Goal: Task Accomplishment & Management: Use online tool/utility

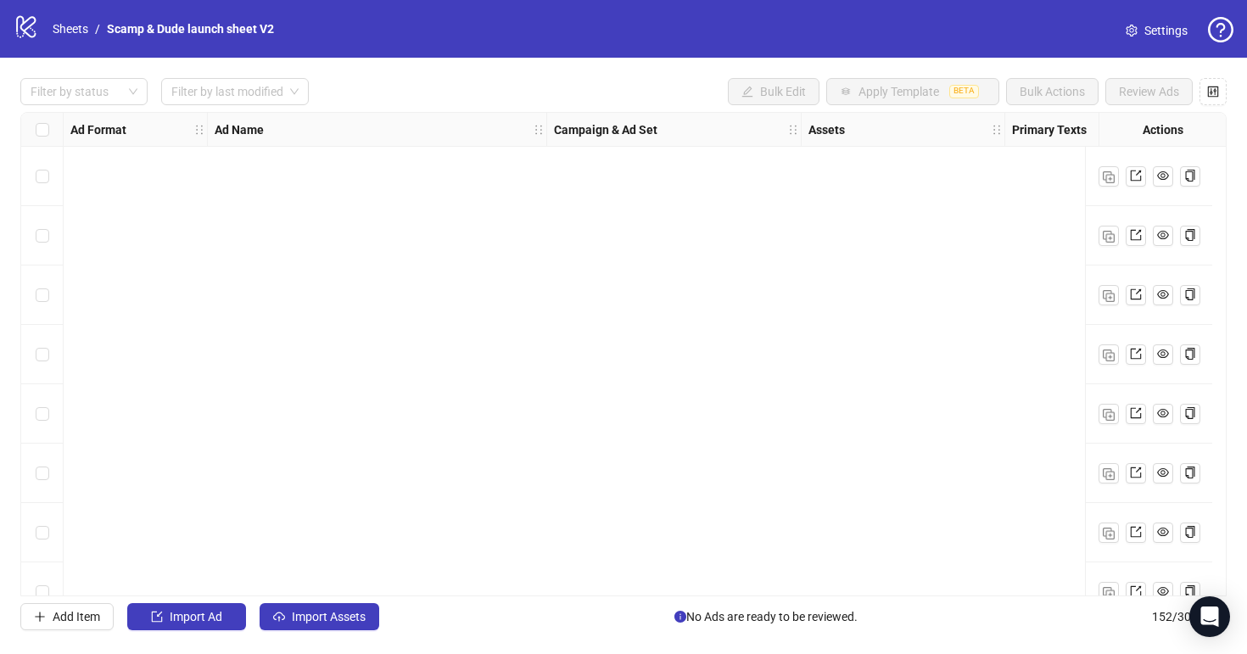
scroll to position [8581, 0]
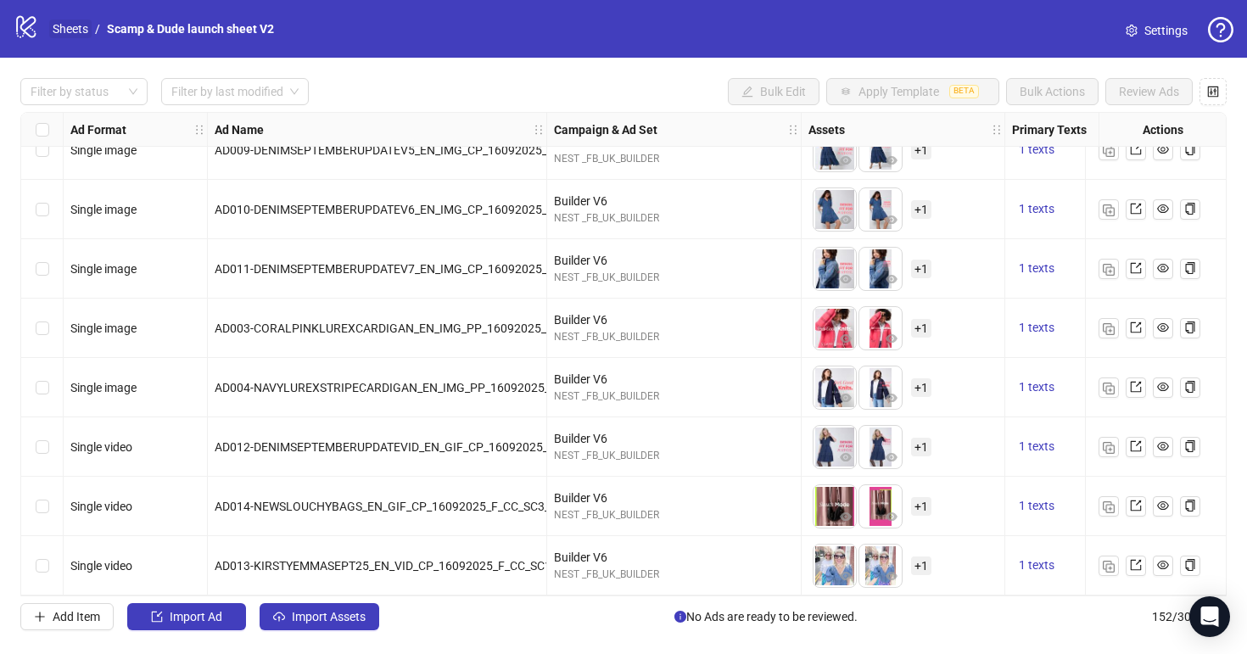
click at [80, 36] on link "Sheets" at bounding box center [70, 29] width 42 height 19
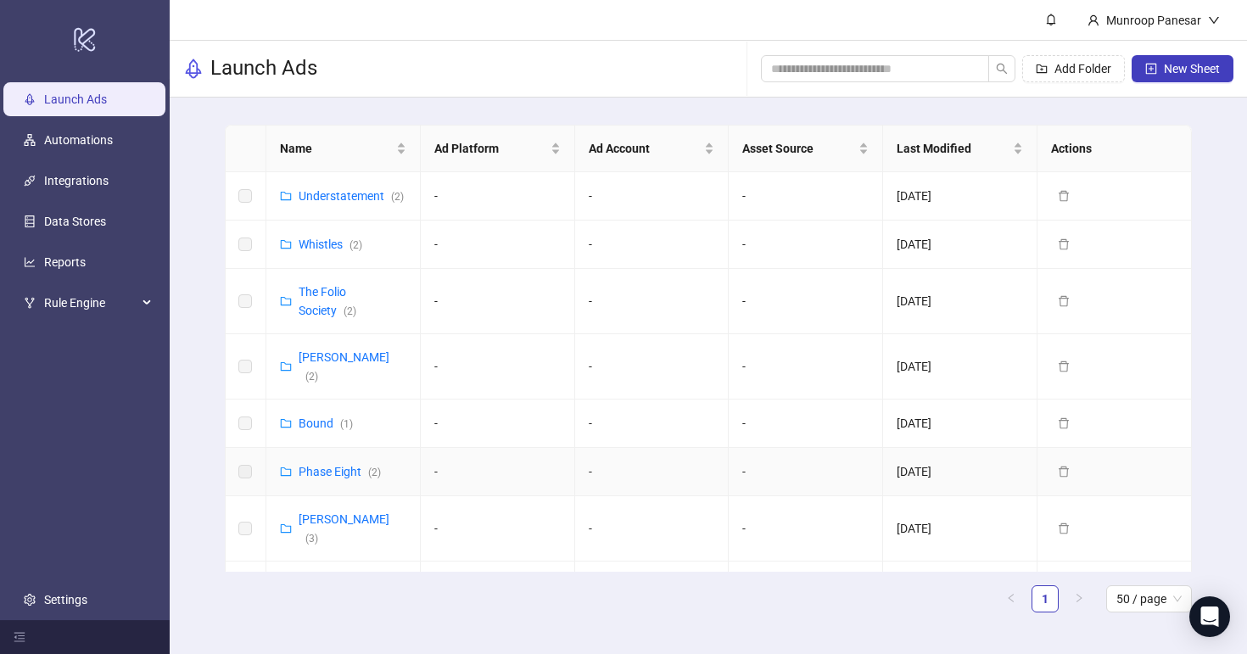
scroll to position [769, 0]
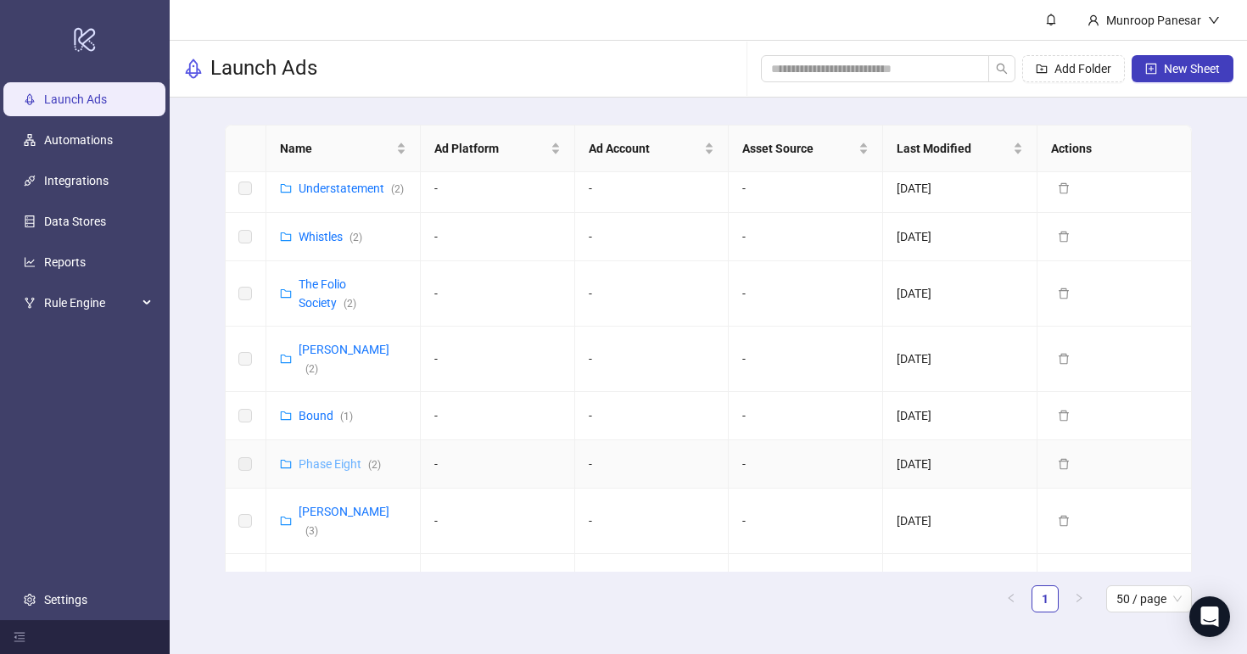
click at [356, 457] on link "Phase Eight ( 2 )" at bounding box center [339, 464] width 82 height 14
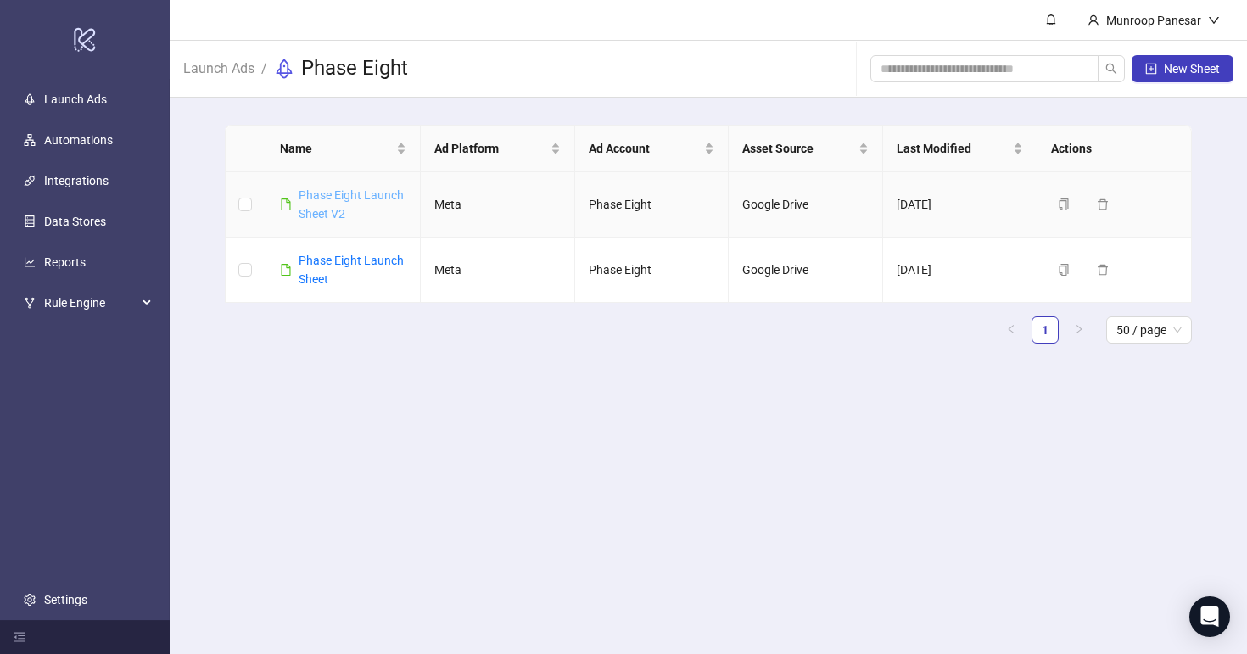
click at [364, 192] on link "Phase Eight Launch Sheet V2" at bounding box center [350, 204] width 105 height 32
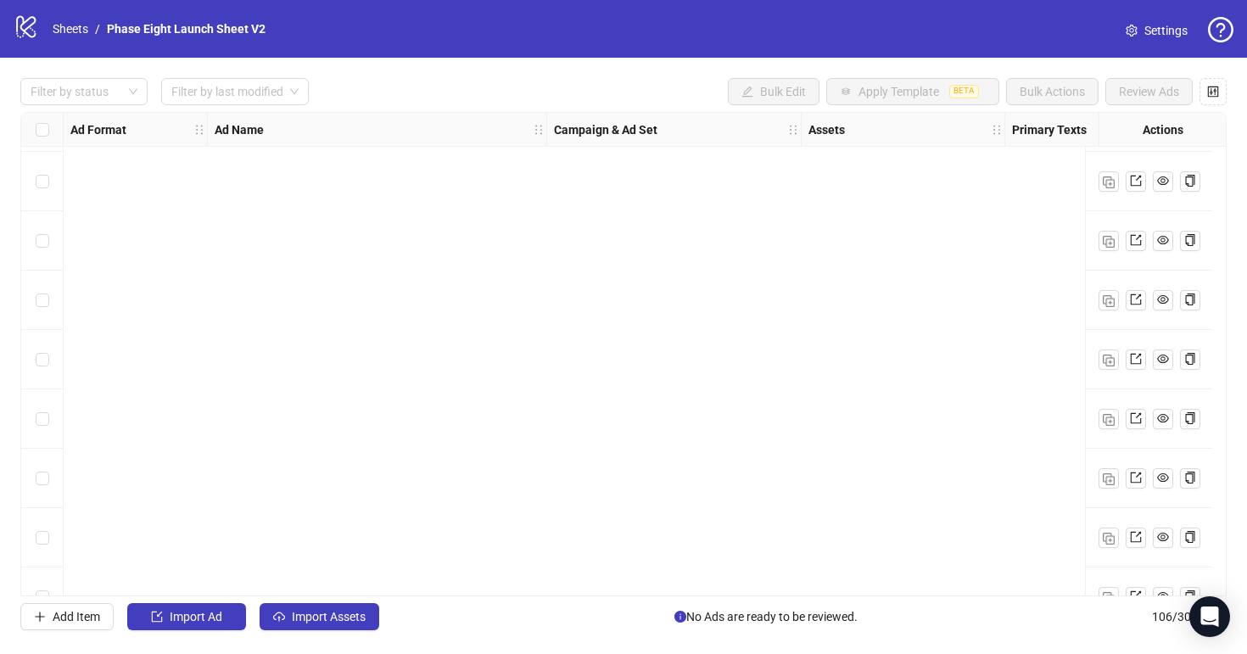
scroll to position [5850, 0]
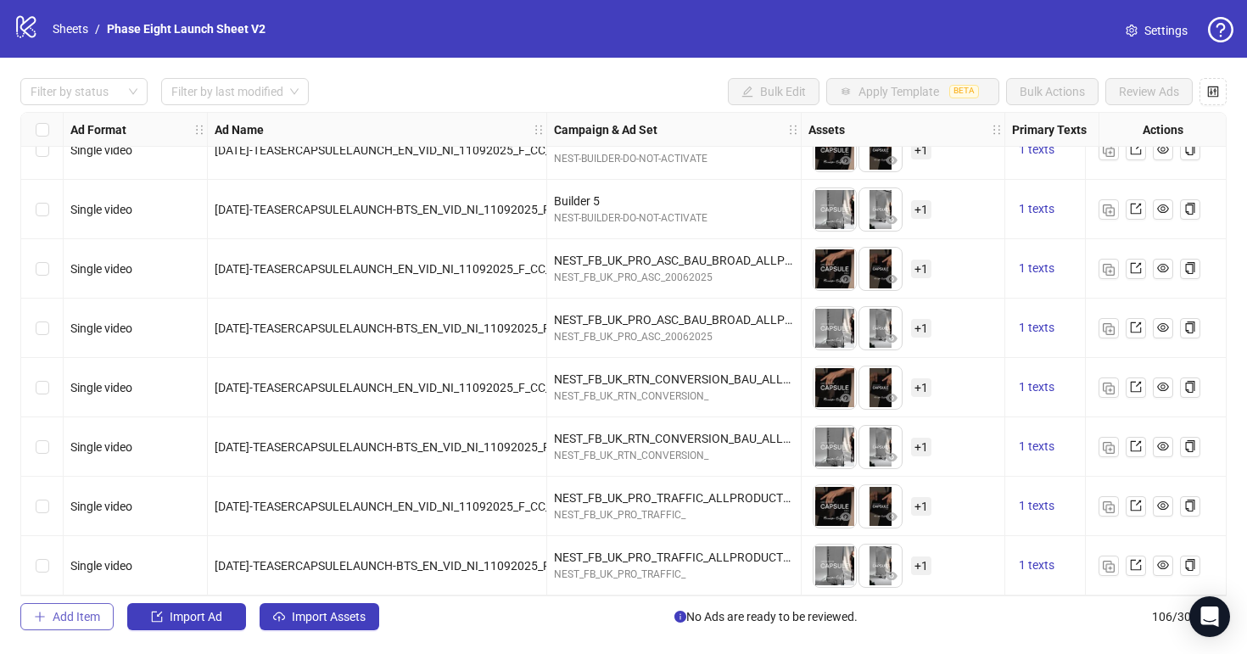
click at [71, 624] on button "Add Item" at bounding box center [66, 616] width 93 height 27
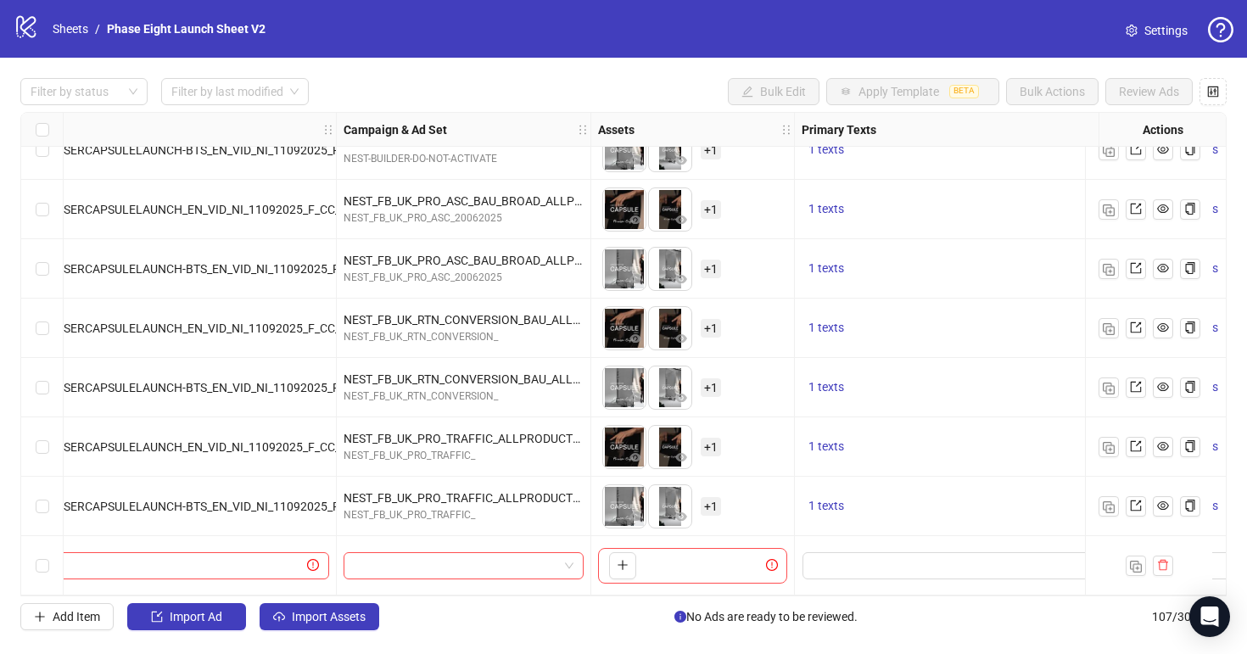
scroll to position [5910, 215]
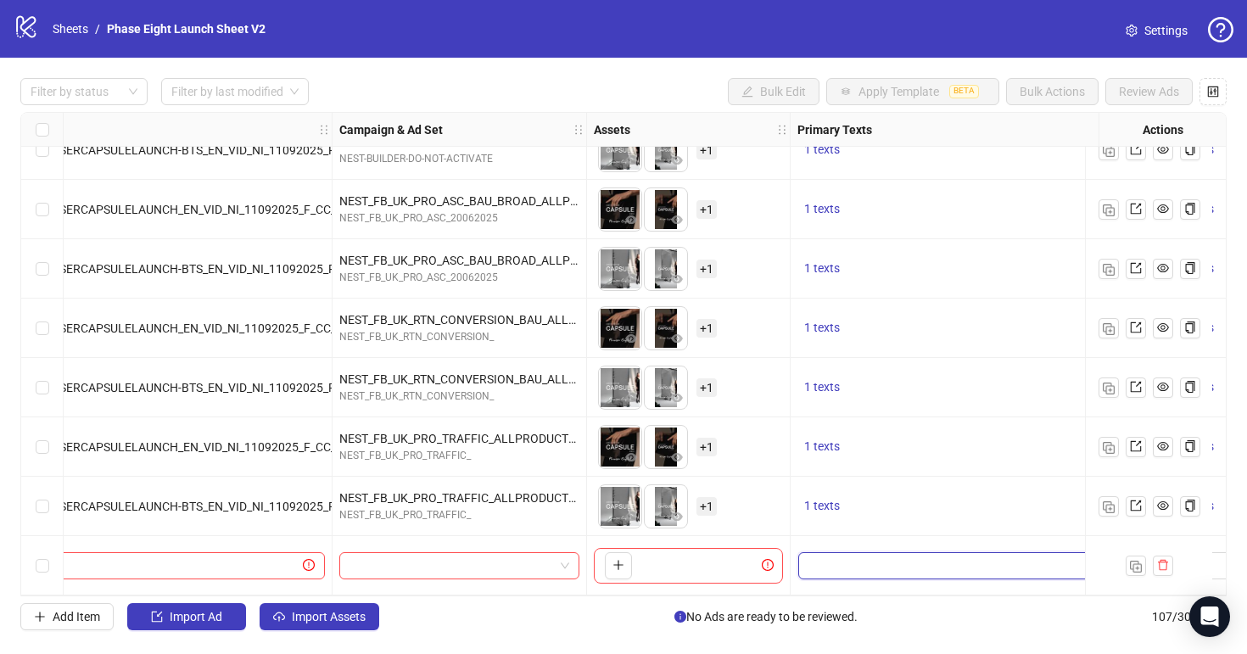
click at [841, 561] on textarea "Edit values" at bounding box center [977, 565] width 358 height 27
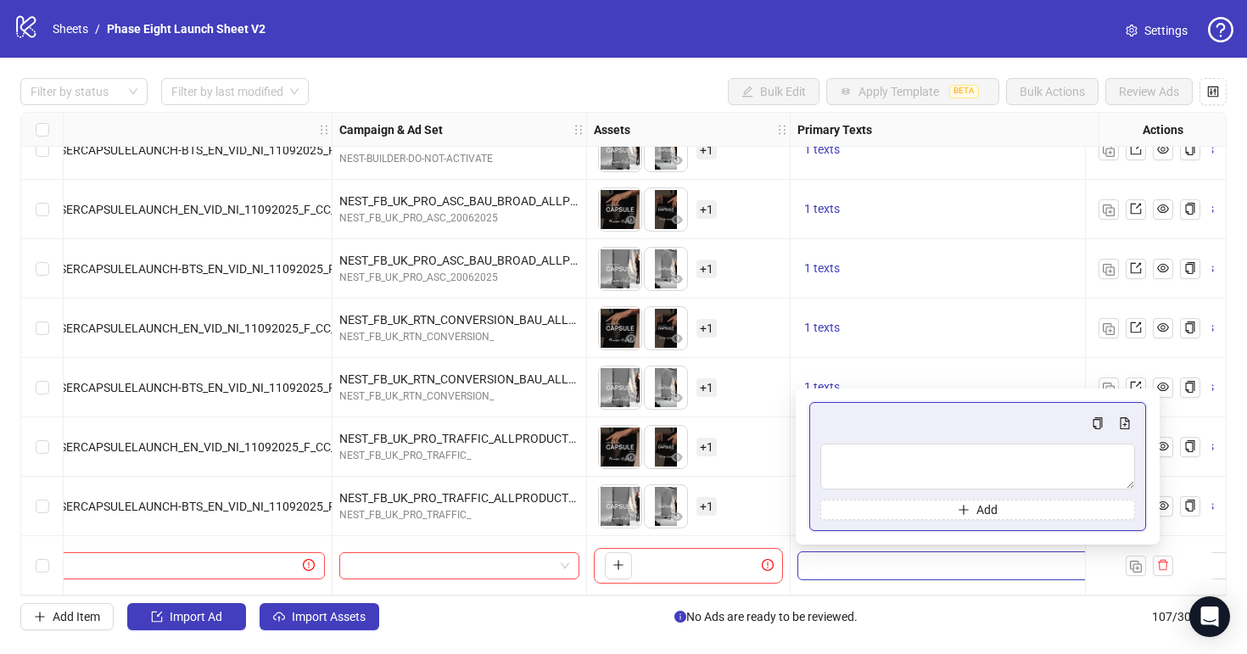
type textarea "**********"
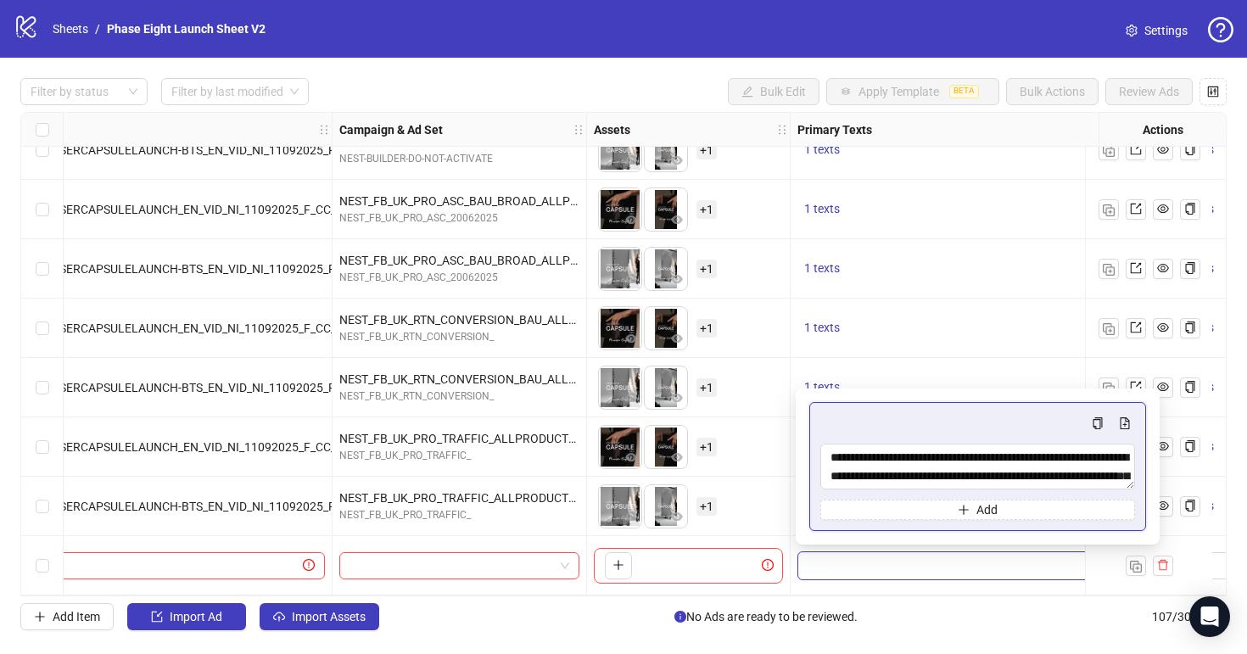
click at [919, 367] on div "1 texts" at bounding box center [977, 387] width 374 height 59
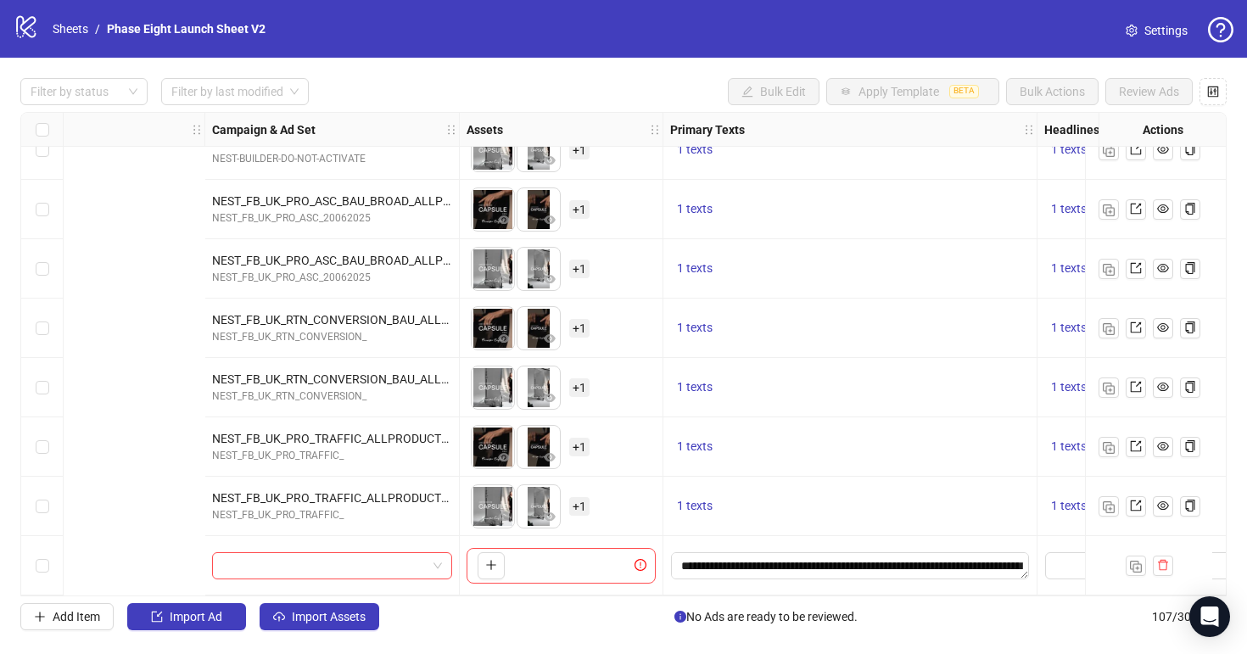
scroll to position [5910, 873]
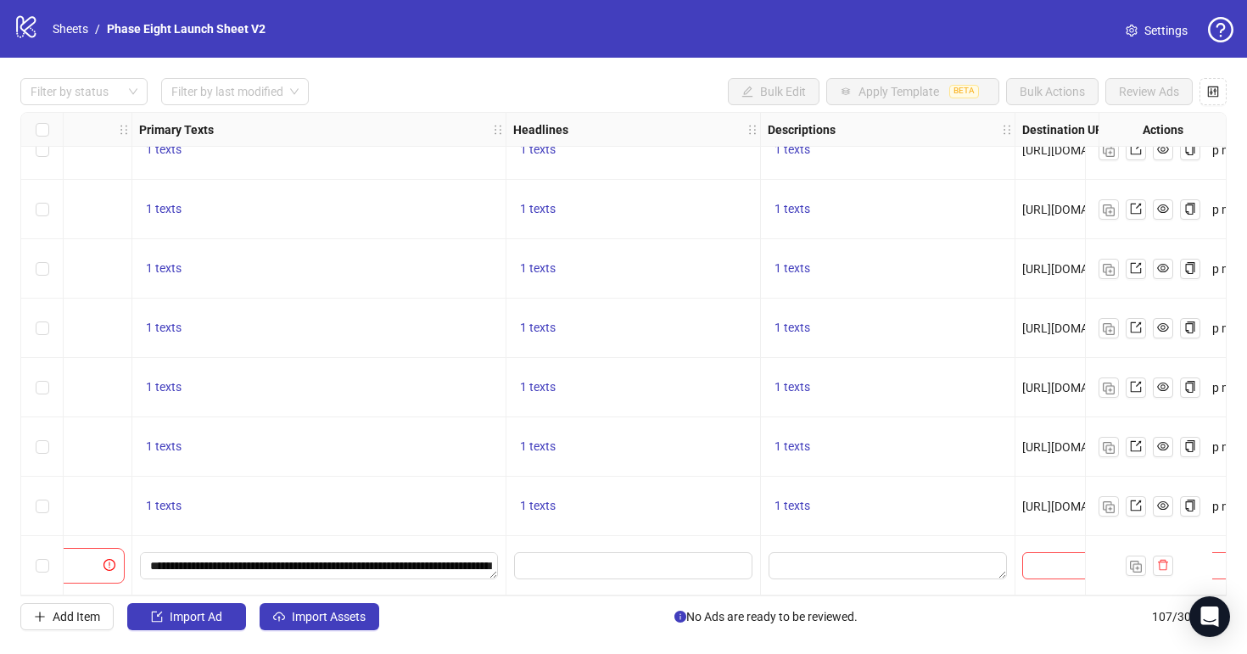
click at [642, 572] on div "Edit values" at bounding box center [633, 565] width 240 height 29
click at [654, 572] on input "Edit values" at bounding box center [633, 565] width 238 height 27
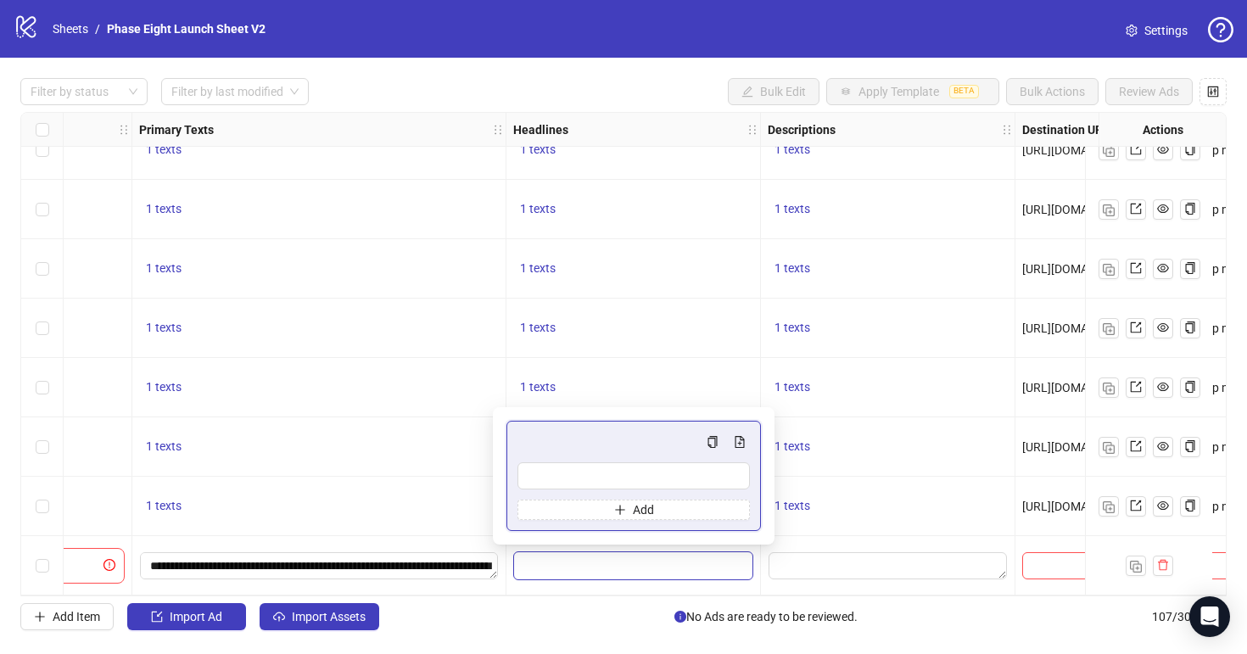
type input "**********"
click at [921, 559] on textarea "Edit values" at bounding box center [887, 565] width 238 height 27
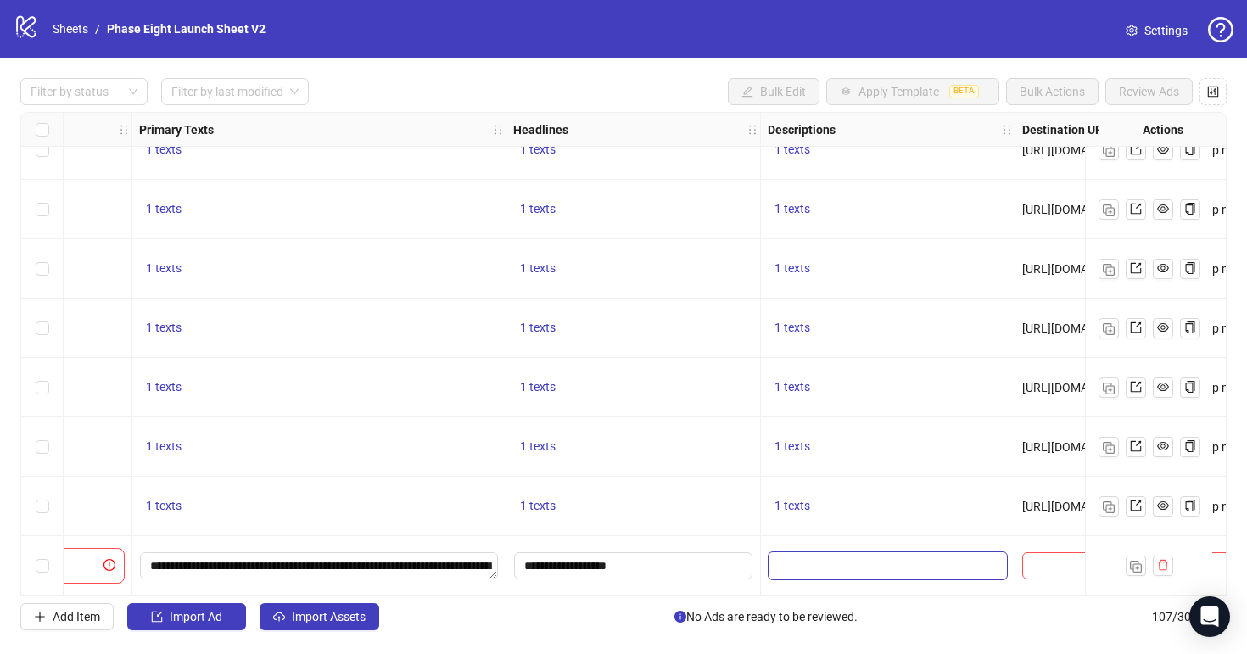
type textarea "**********"
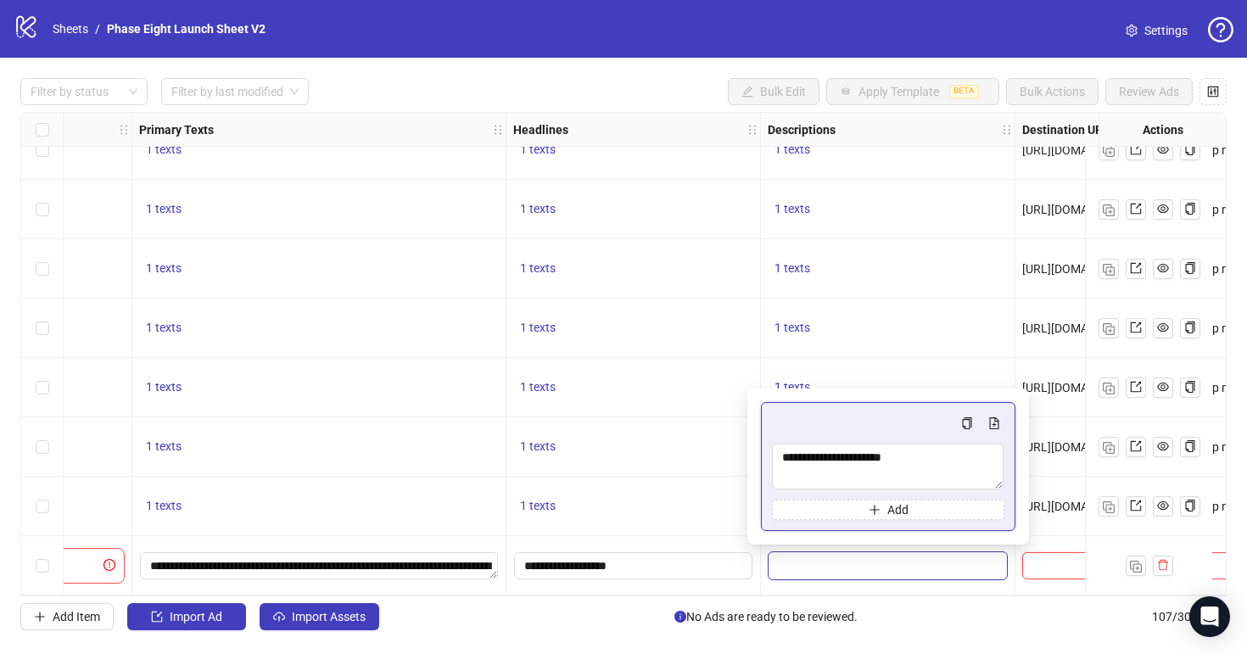
click at [1051, 558] on input "text" at bounding box center [1081, 565] width 99 height 19
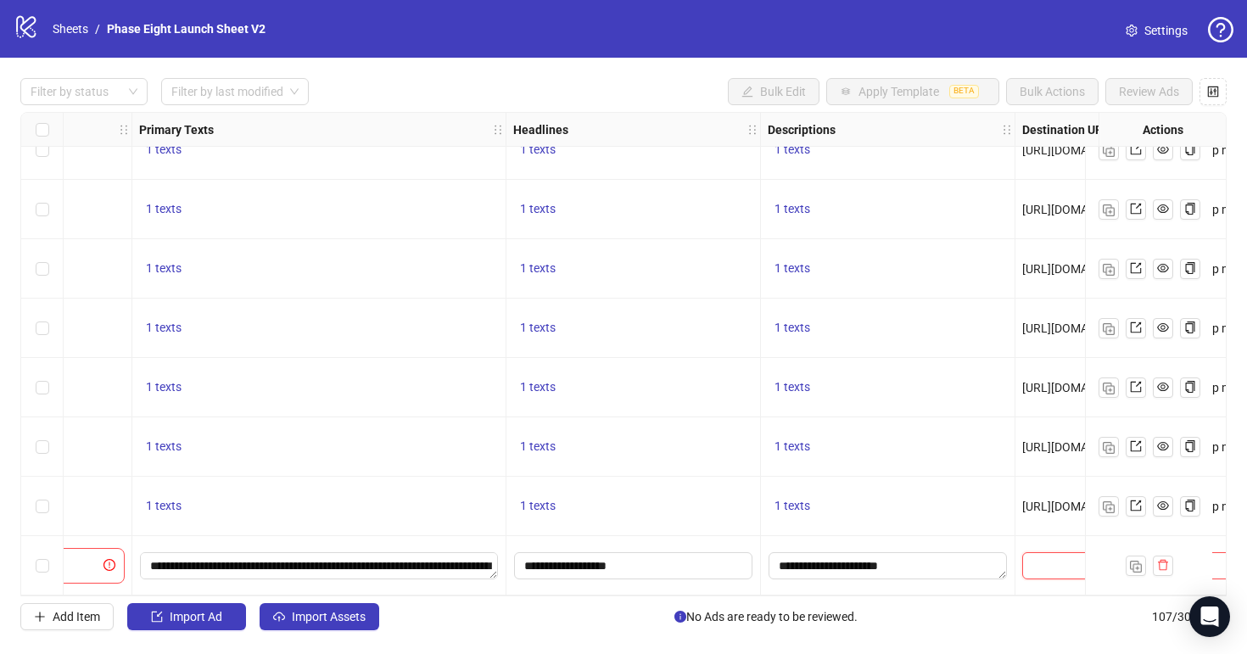
paste input "**********"
type input "**********"
click at [962, 486] on div "1 texts" at bounding box center [888, 506] width 254 height 59
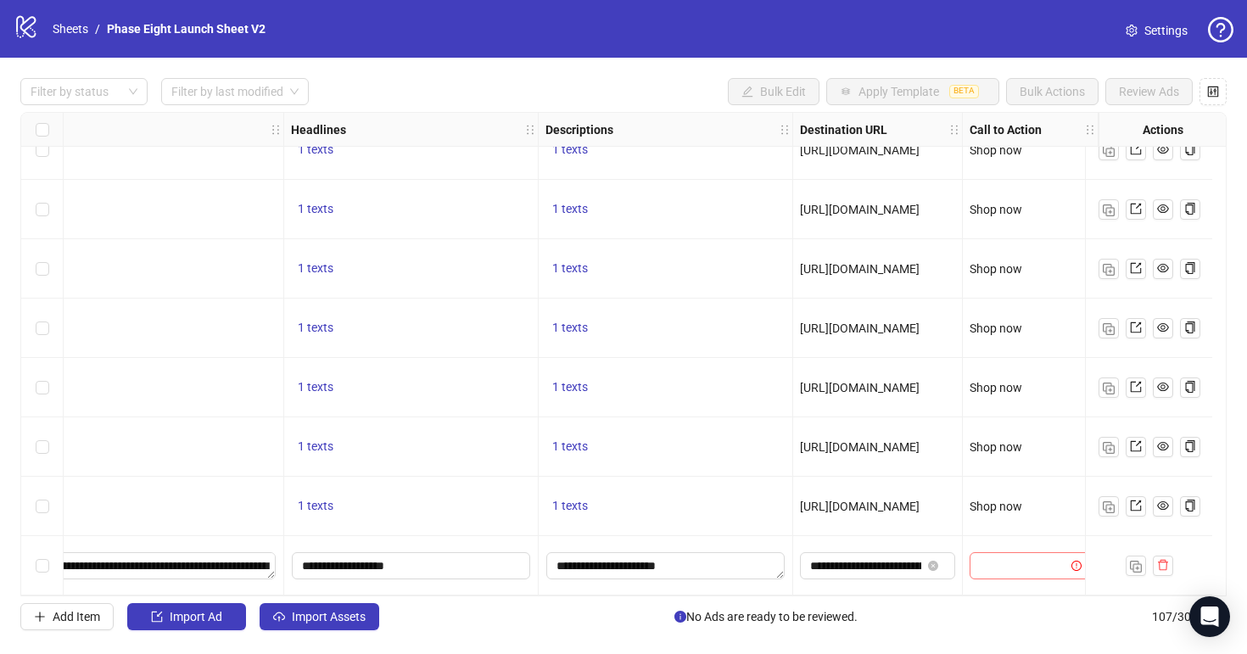
click at [1026, 555] on input "search" at bounding box center [1022, 565] width 86 height 25
type input "*****"
click at [1026, 555] on input "search" at bounding box center [1022, 565] width 86 height 25
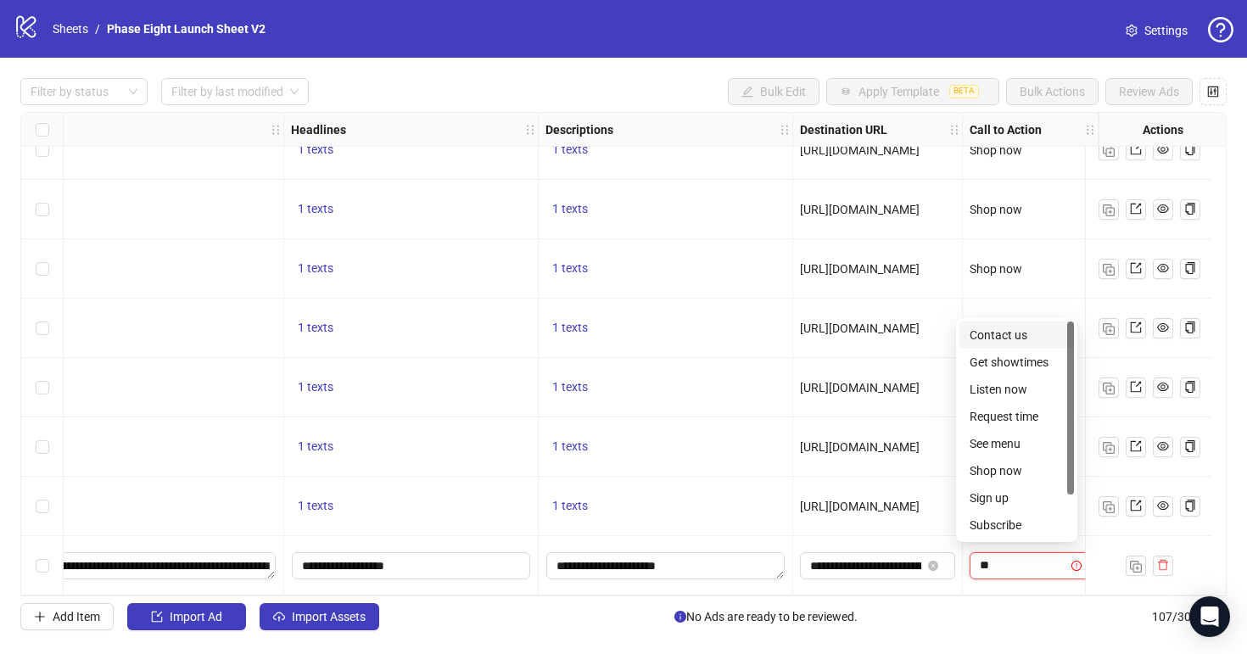
type input "***"
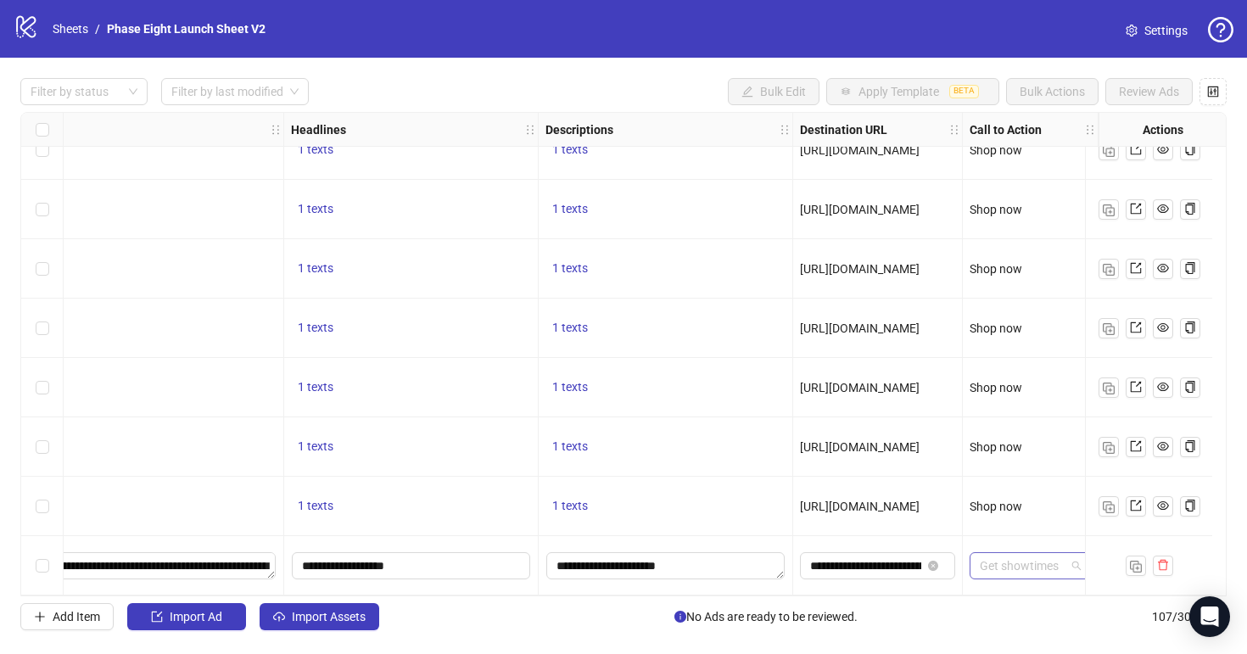
click at [1046, 555] on span "Get showtimes" at bounding box center [1029, 565] width 101 height 25
type input "****"
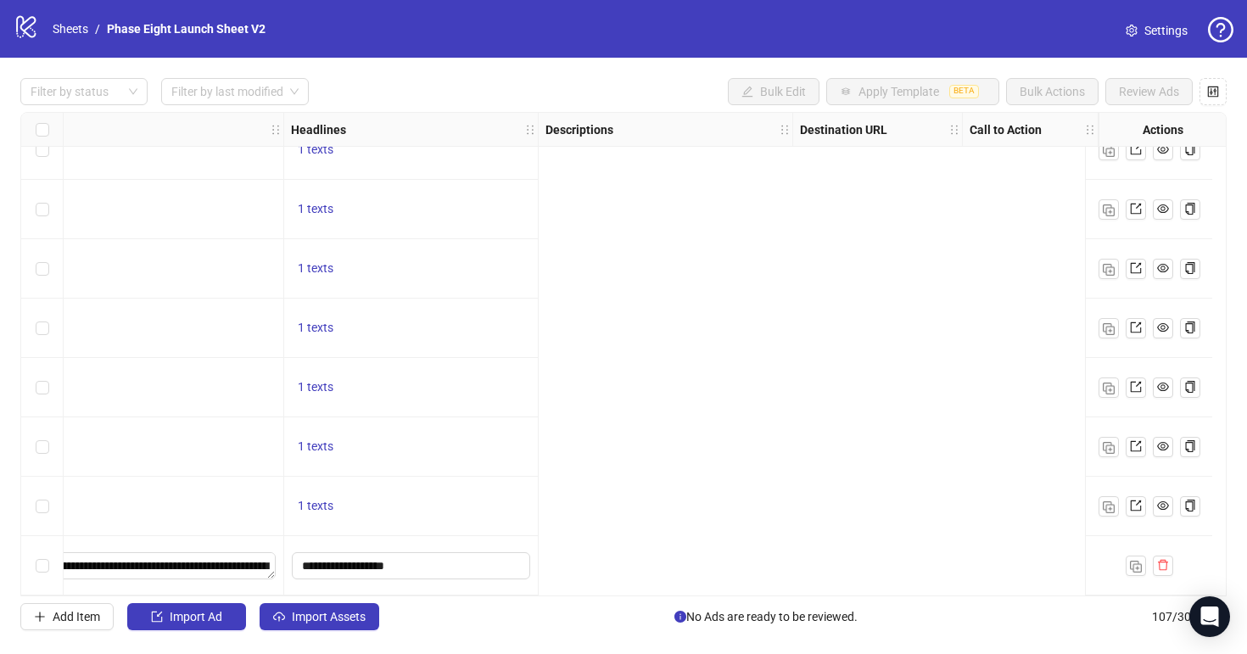
scroll to position [5910, 0]
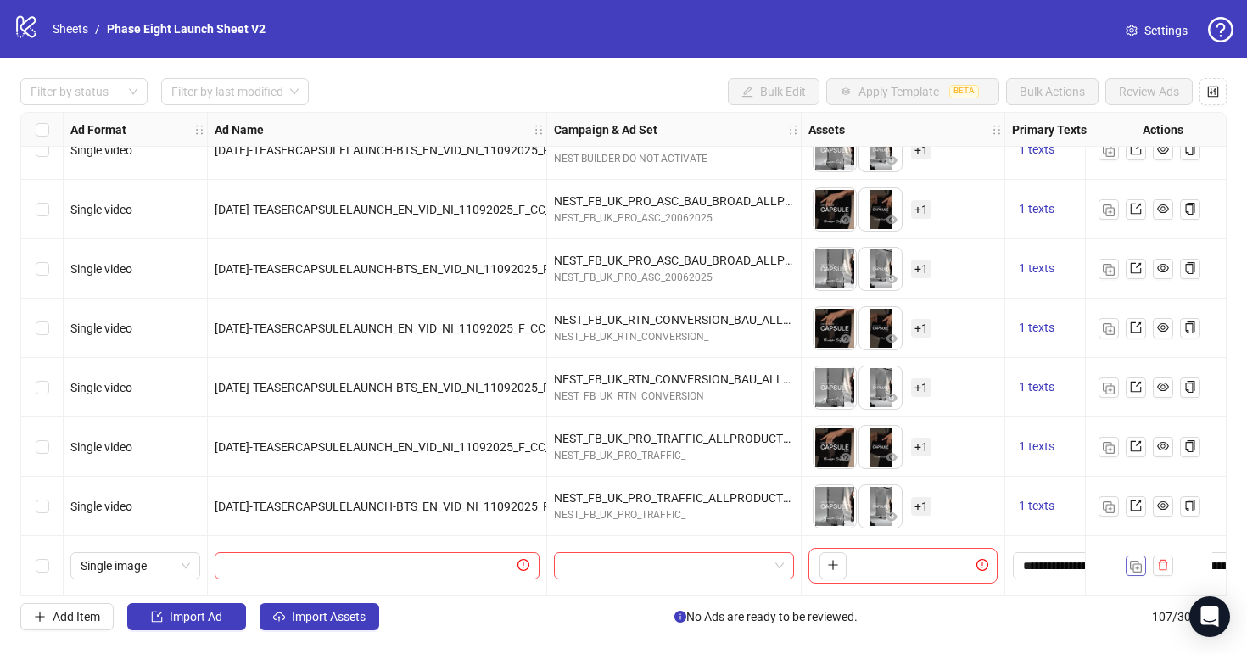
click at [1135, 561] on img "button" at bounding box center [1136, 567] width 12 height 12
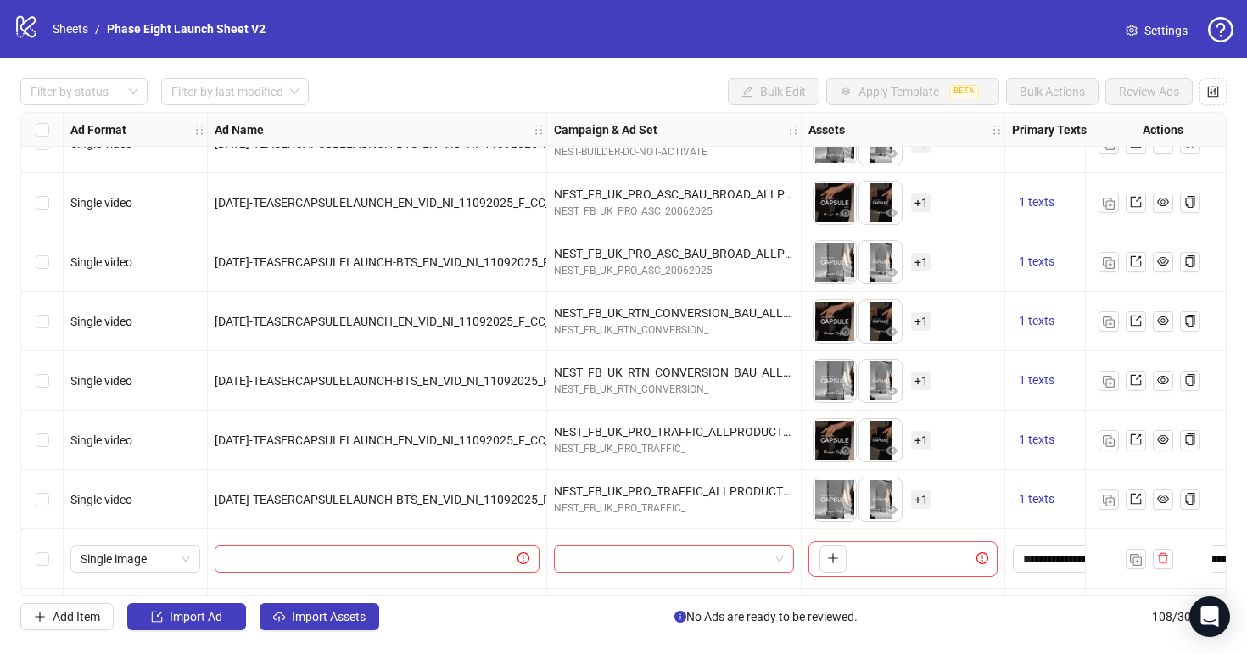
scroll to position [5969, 0]
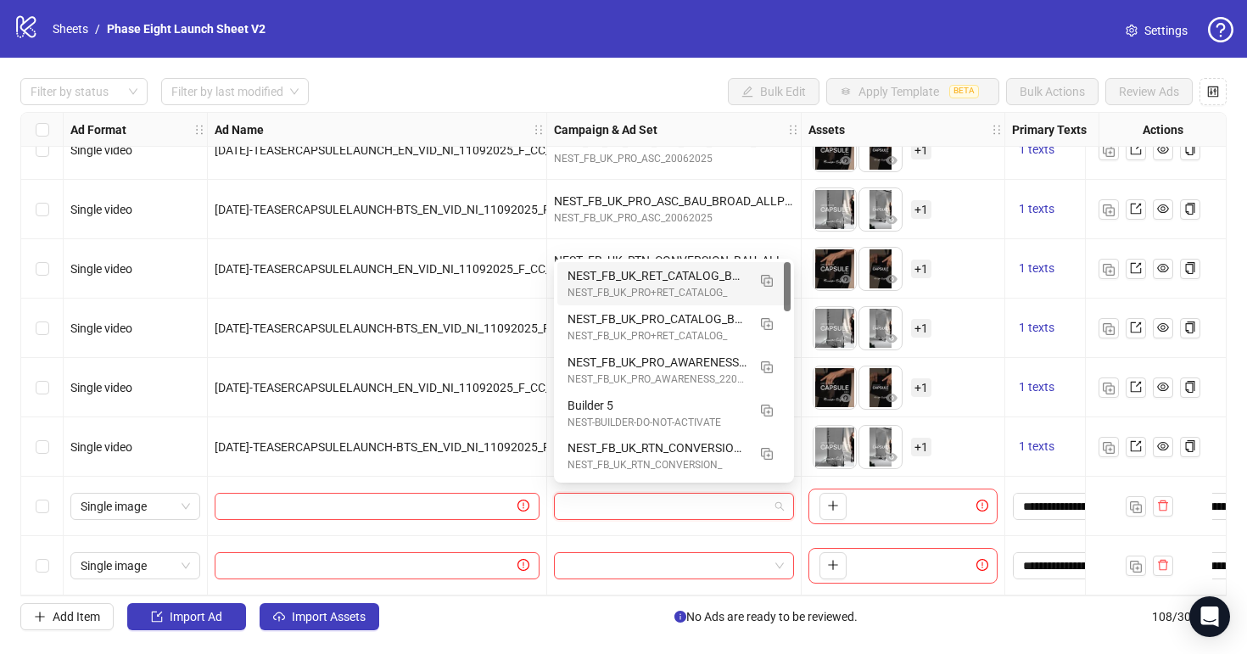
click at [738, 494] on input "search" at bounding box center [666, 506] width 204 height 25
click at [689, 410] on div "Builder 5" at bounding box center [656, 405] width 179 height 19
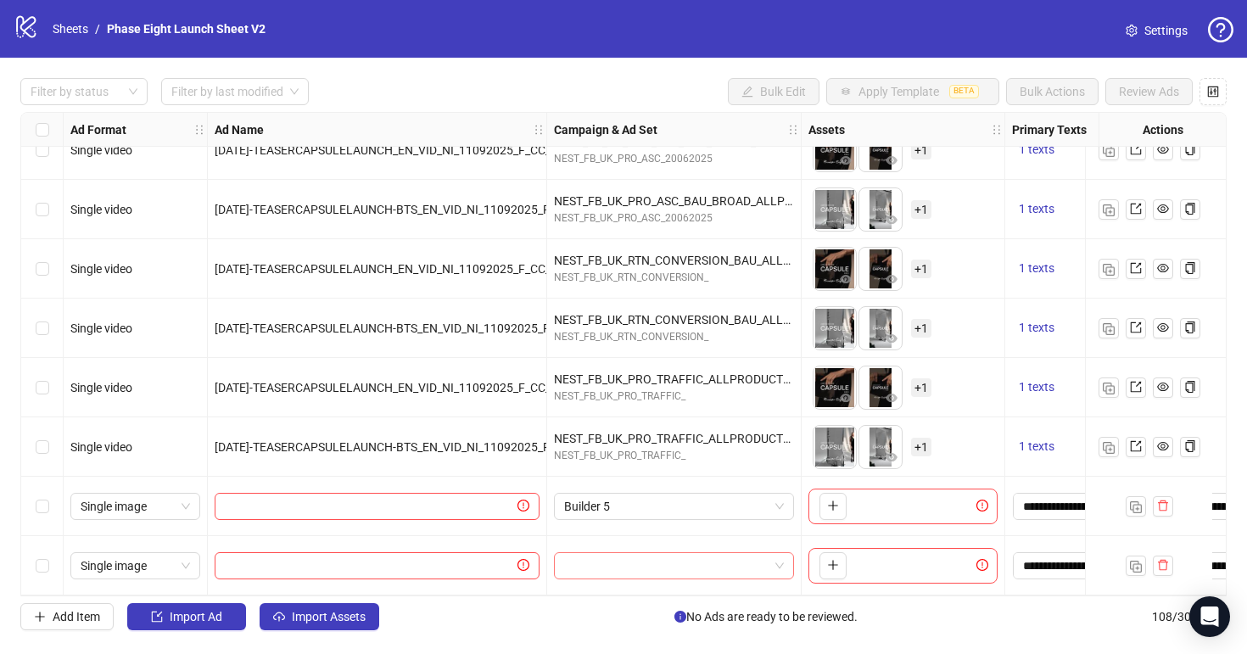
click at [673, 558] on input "search" at bounding box center [666, 565] width 204 height 25
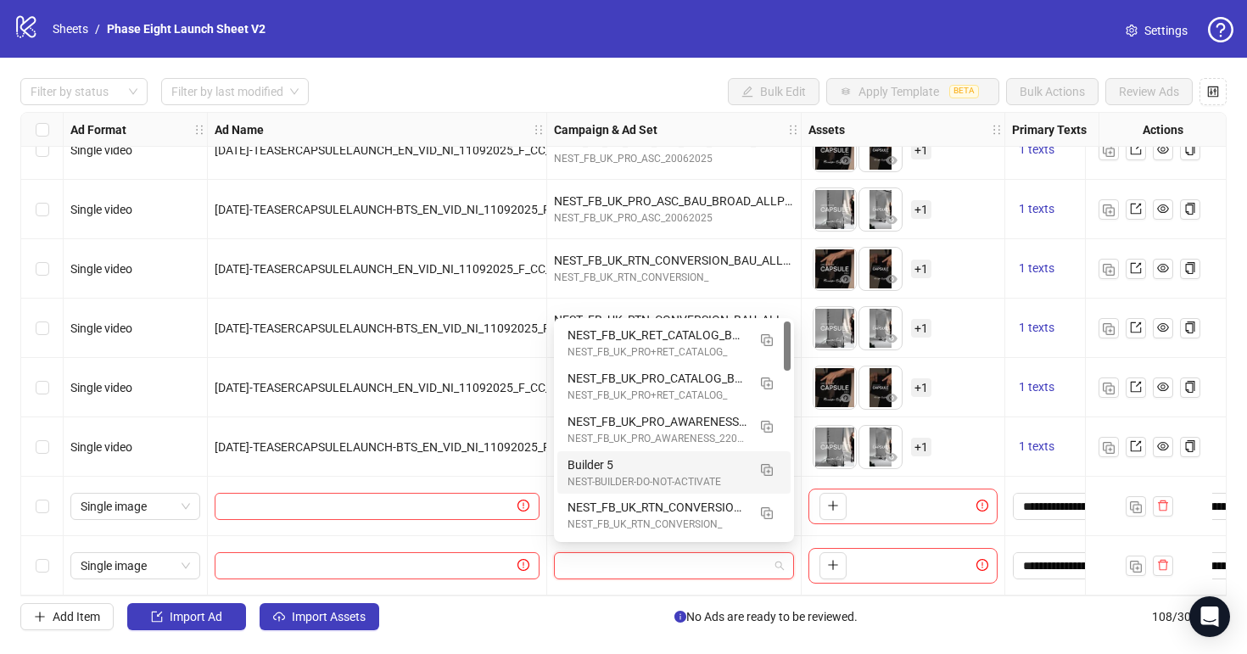
click at [654, 480] on div "NEST-BUILDER-DO-NOT-ACTIVATE" at bounding box center [656, 482] width 179 height 16
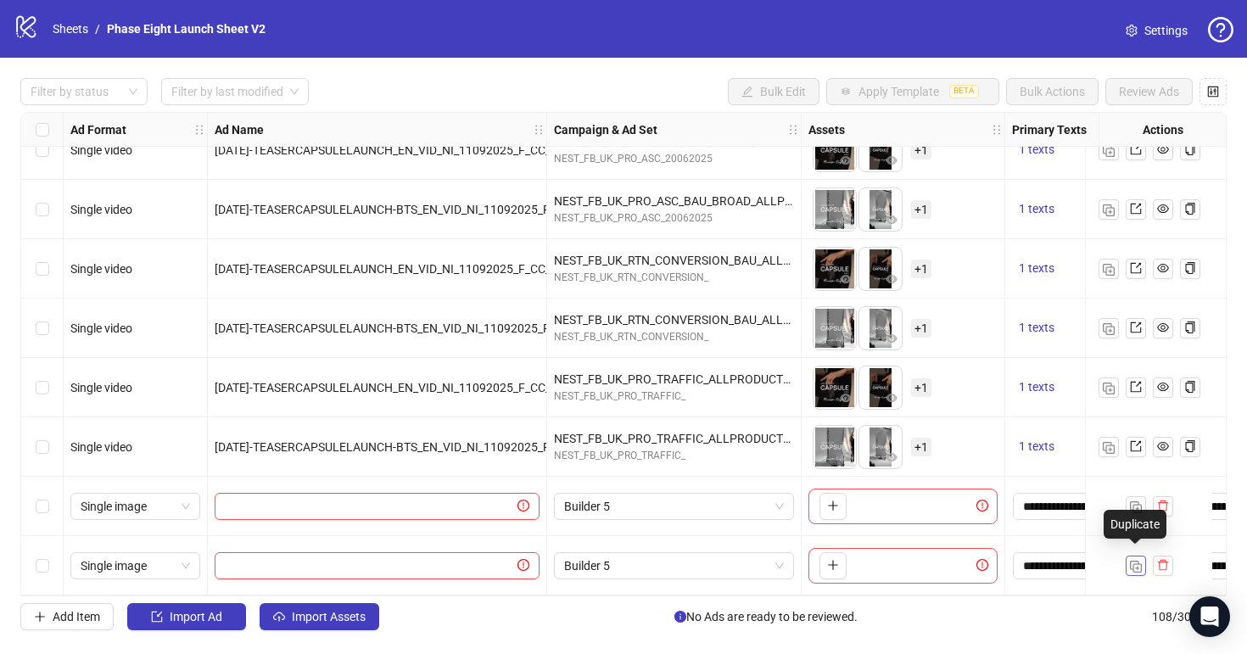
click at [1136, 561] on img "button" at bounding box center [1136, 567] width 12 height 12
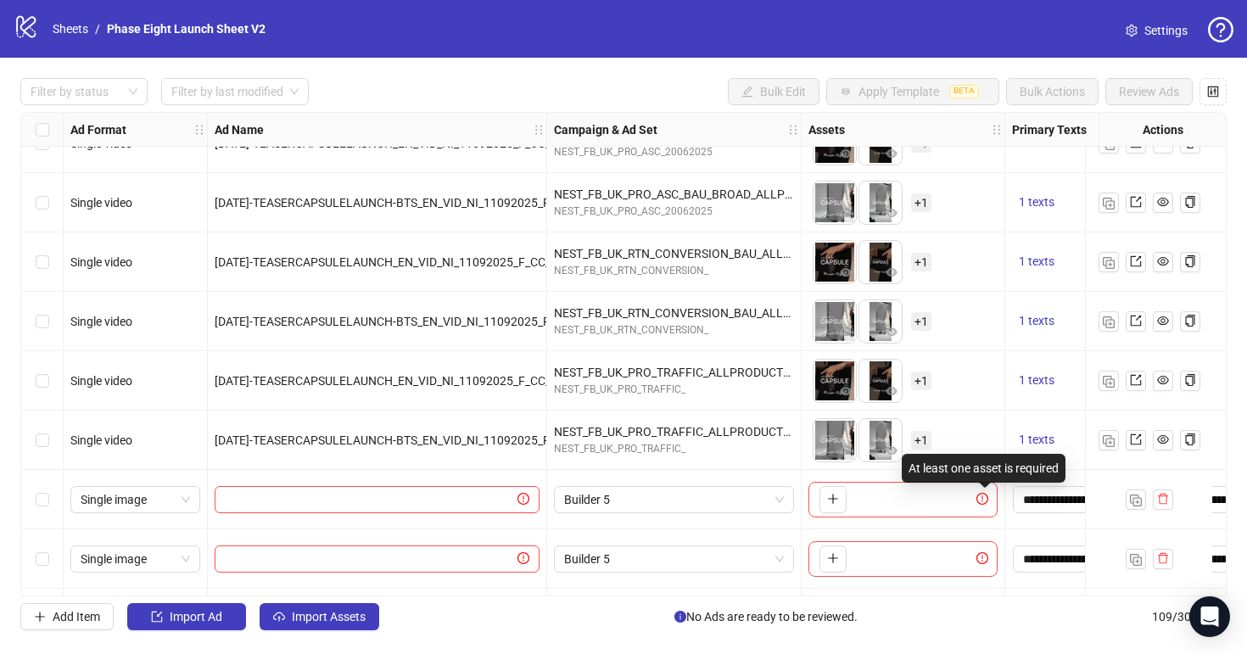
scroll to position [6028, 0]
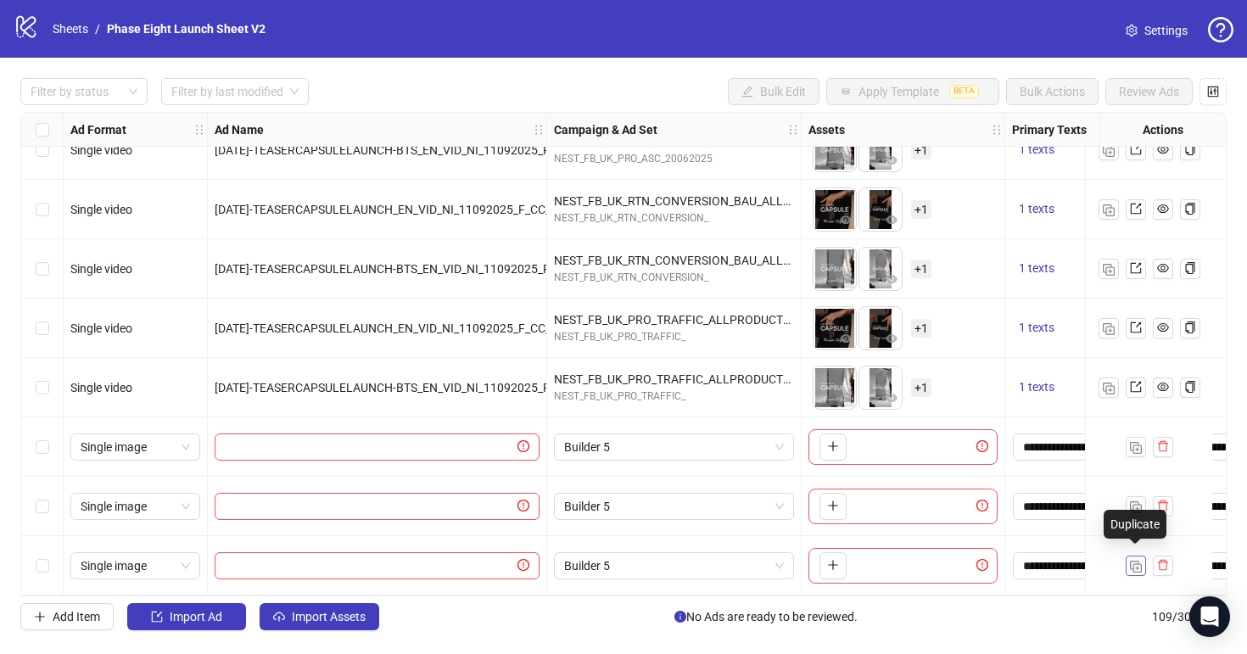
click at [1142, 556] on button "button" at bounding box center [1135, 565] width 20 height 20
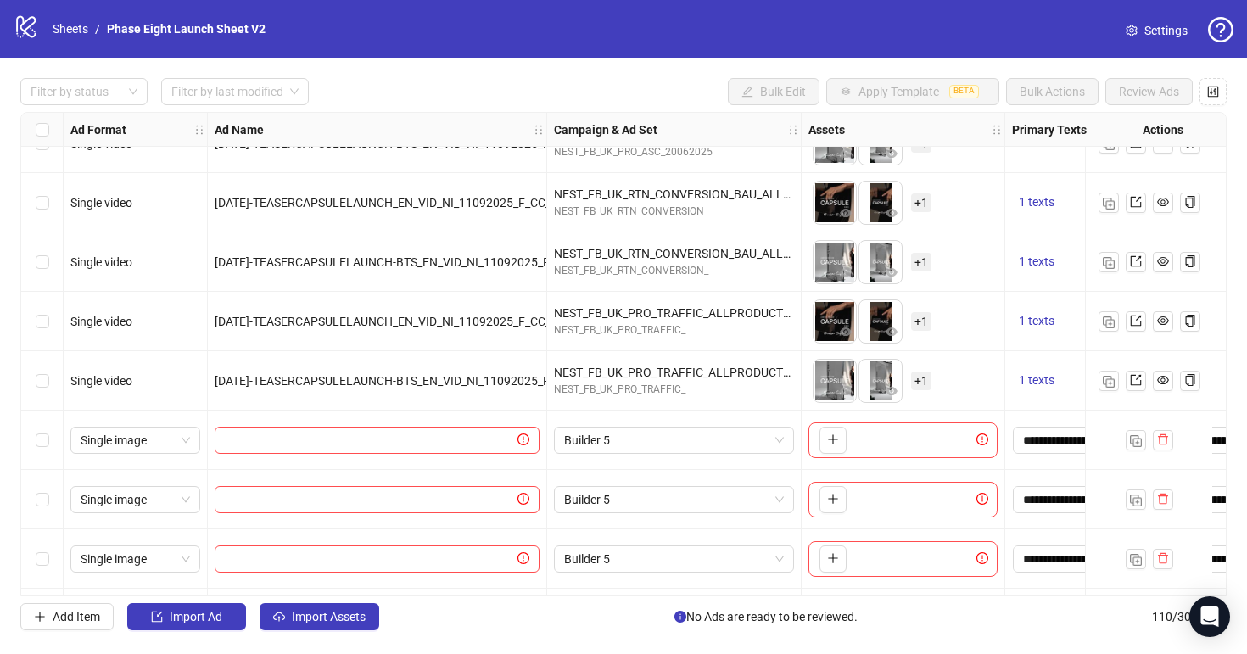
scroll to position [6088, 0]
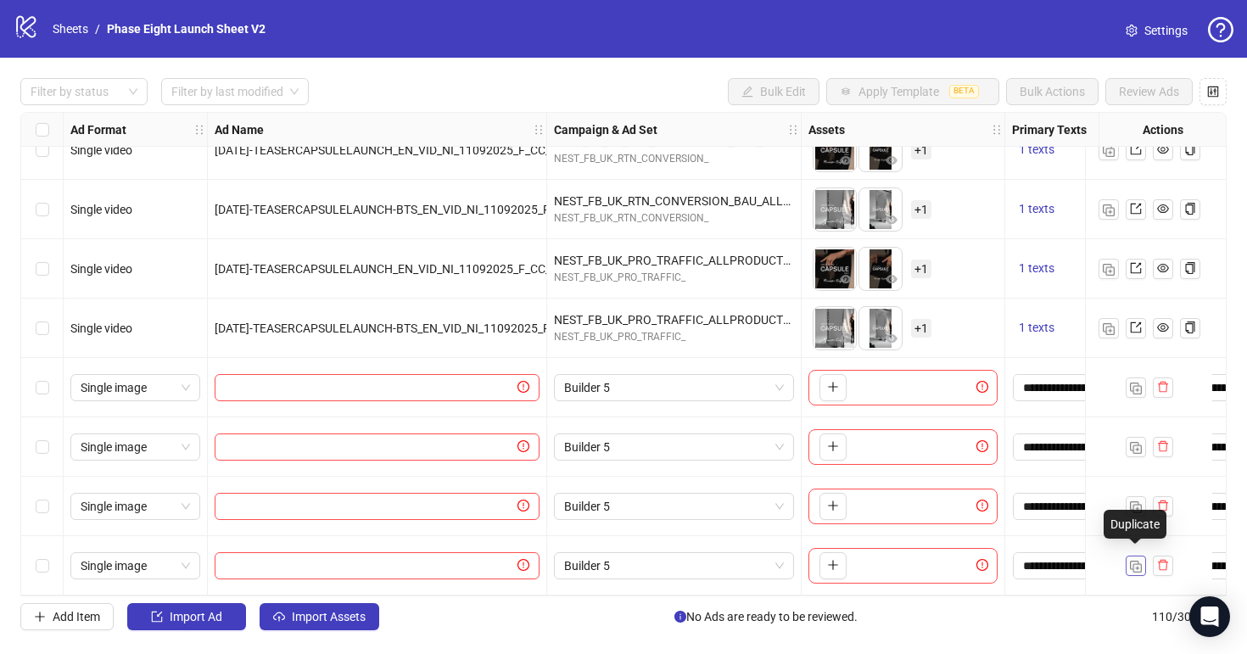
click at [1137, 561] on img "button" at bounding box center [1136, 567] width 12 height 12
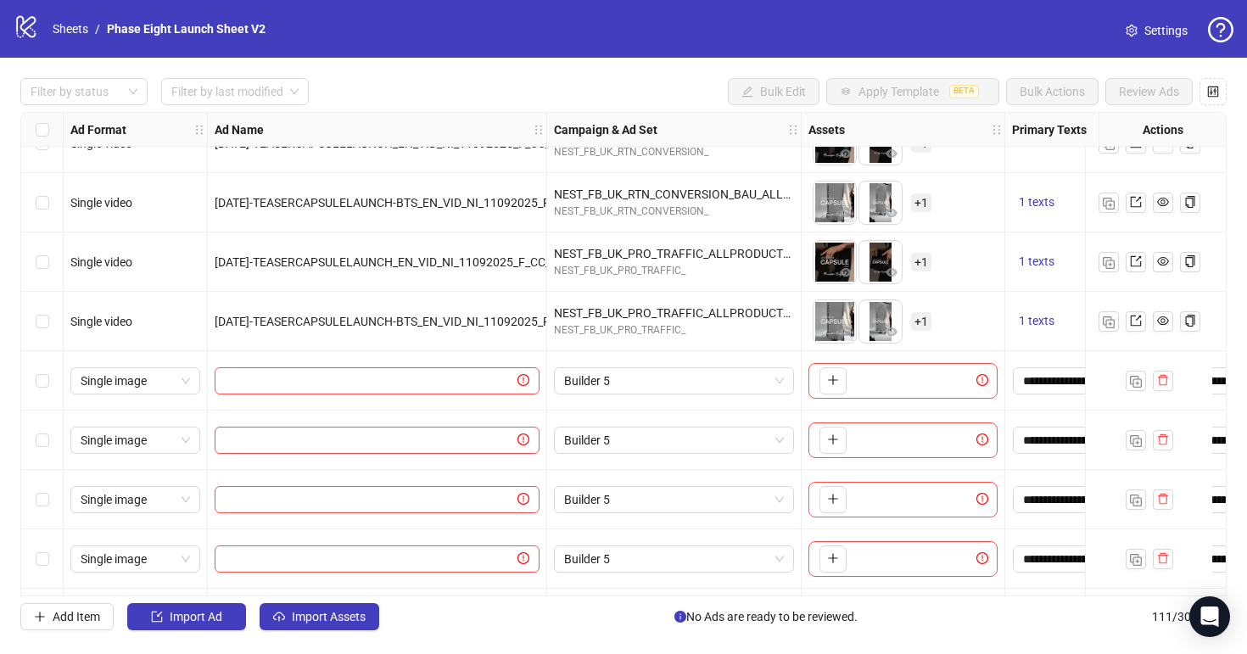
scroll to position [6147, 0]
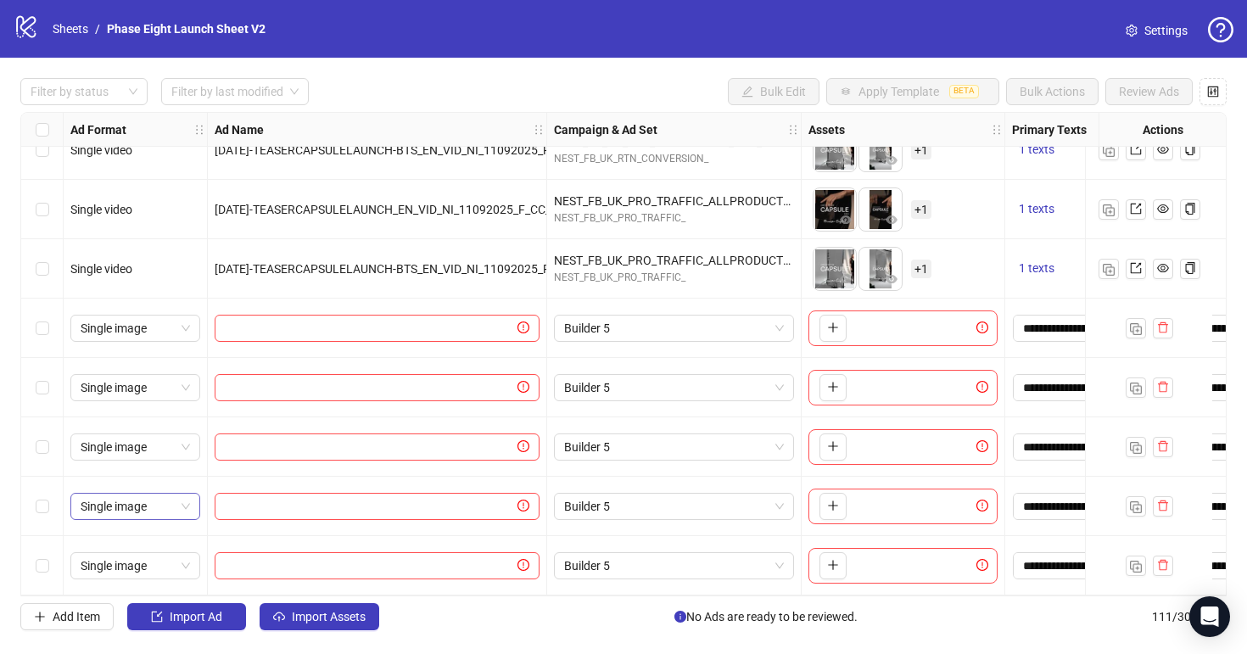
click at [172, 493] on div "Single image" at bounding box center [135, 506] width 130 height 27
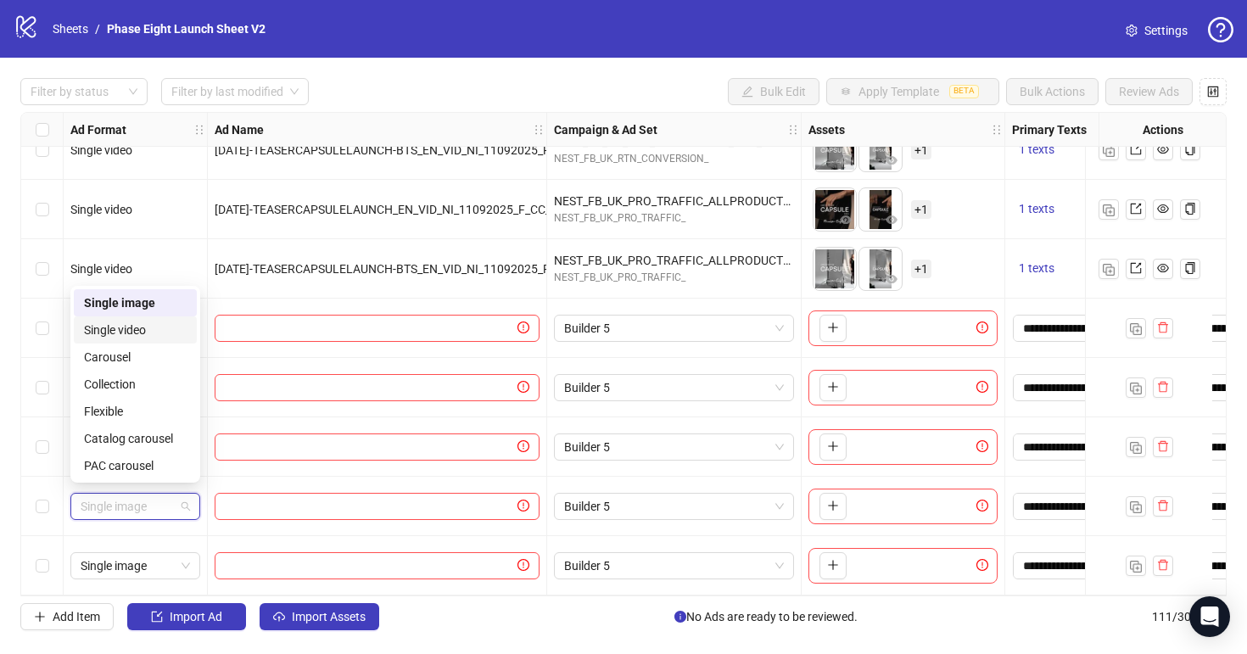
click at [153, 331] on div "Single video" at bounding box center [135, 330] width 103 height 19
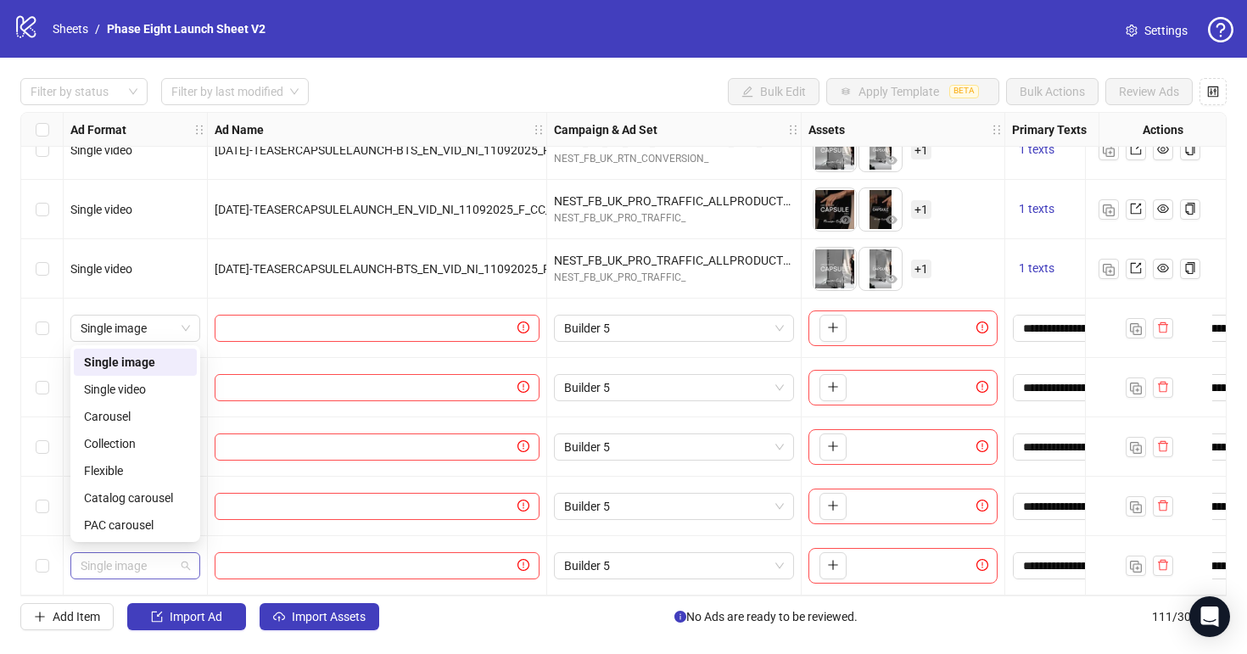
click at [164, 553] on span "Single image" at bounding box center [135, 565] width 109 height 25
click at [166, 382] on div "Single video" at bounding box center [135, 389] width 103 height 19
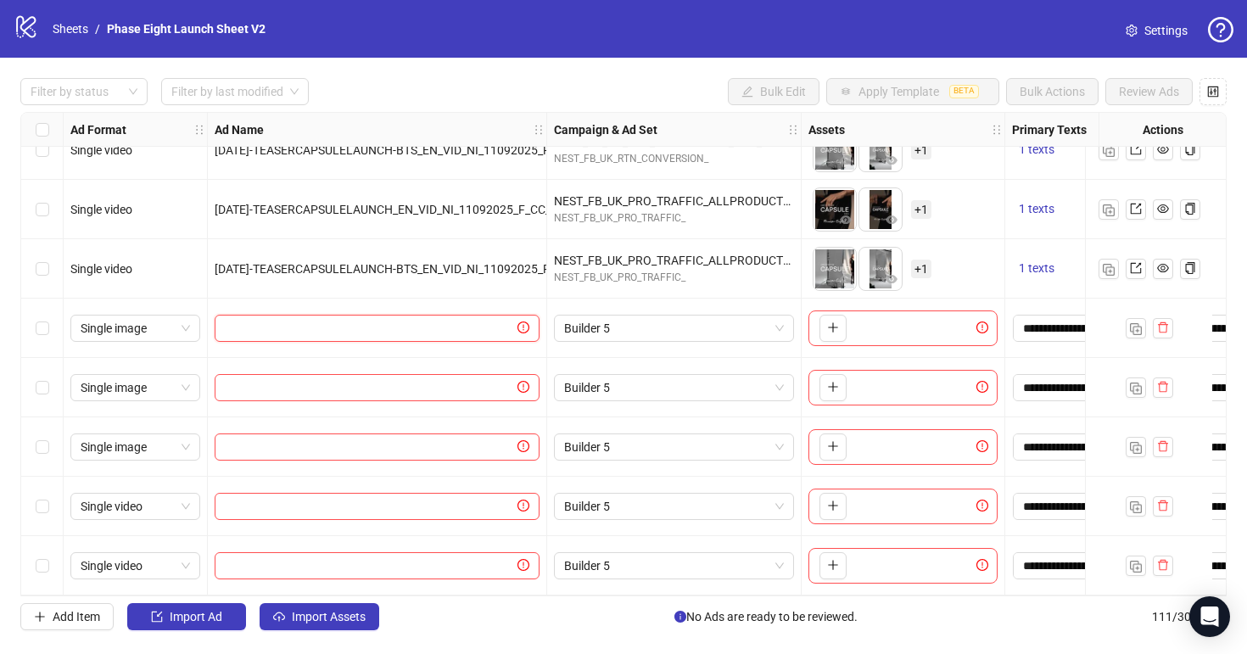
click at [423, 319] on input "text" at bounding box center [369, 328] width 289 height 19
paste input "**********"
type input "**********"
click at [374, 379] on input "text" at bounding box center [369, 387] width 289 height 19
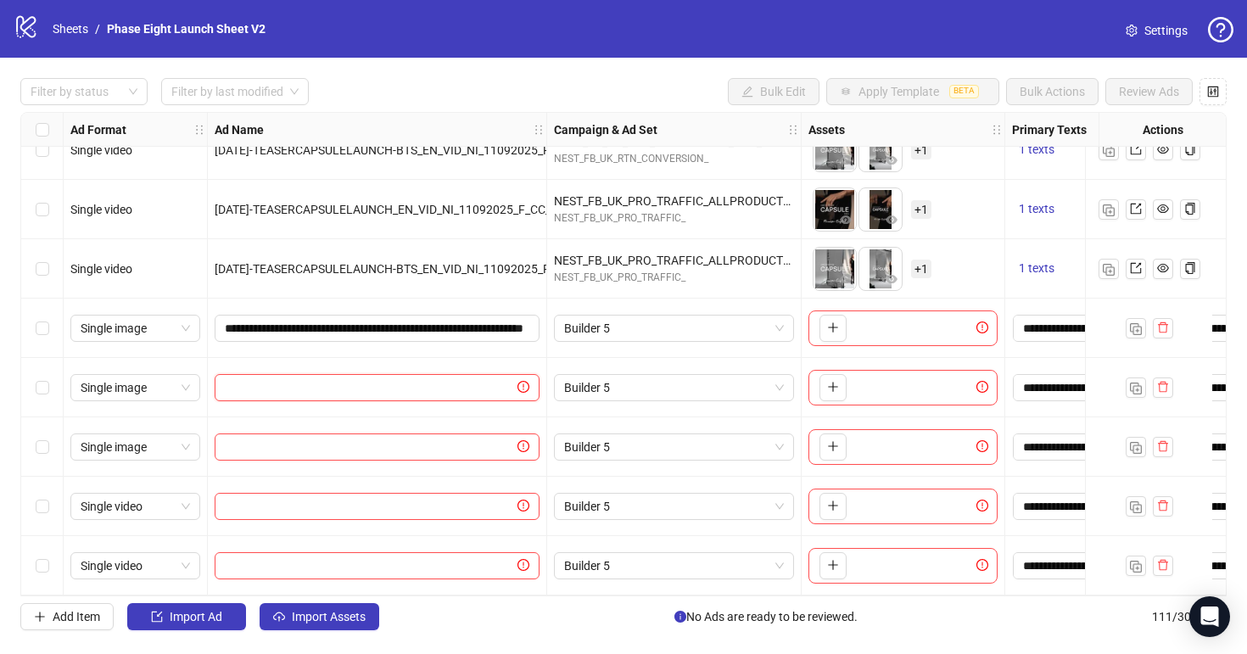
paste input "**********"
type input "**********"
click at [483, 438] on input "text" at bounding box center [369, 447] width 289 height 19
paste input "**********"
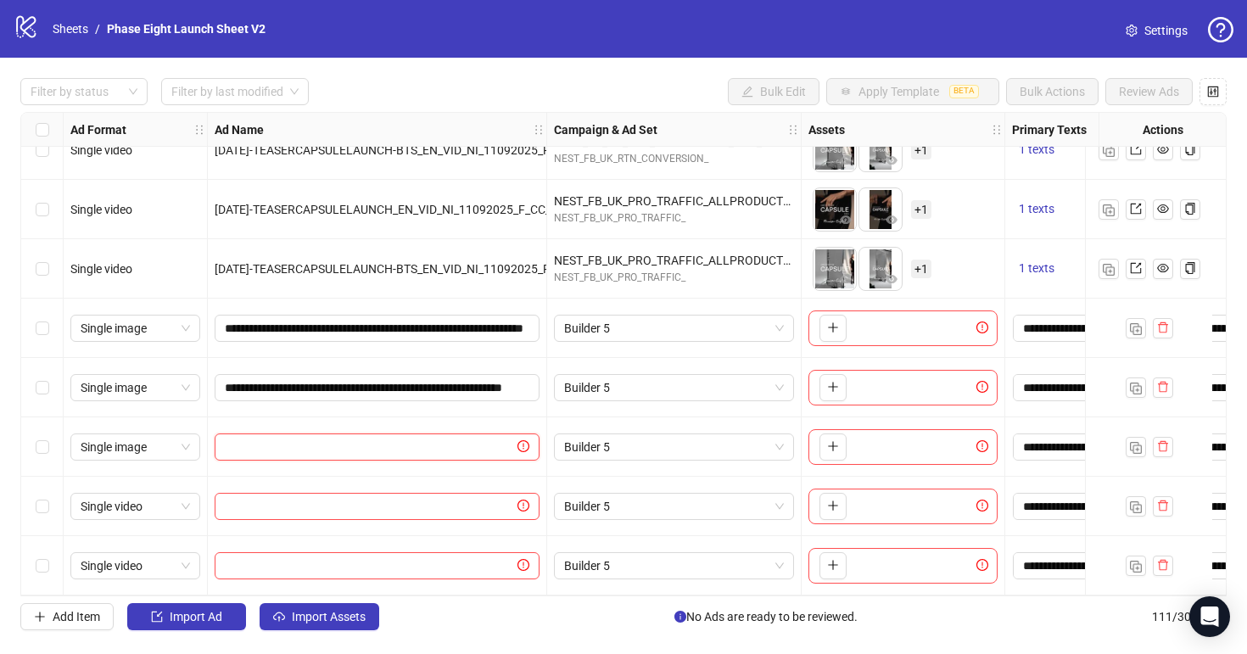
type input "**********"
click at [414, 497] on input "text" at bounding box center [369, 506] width 289 height 19
paste input "**********"
type input "**********"
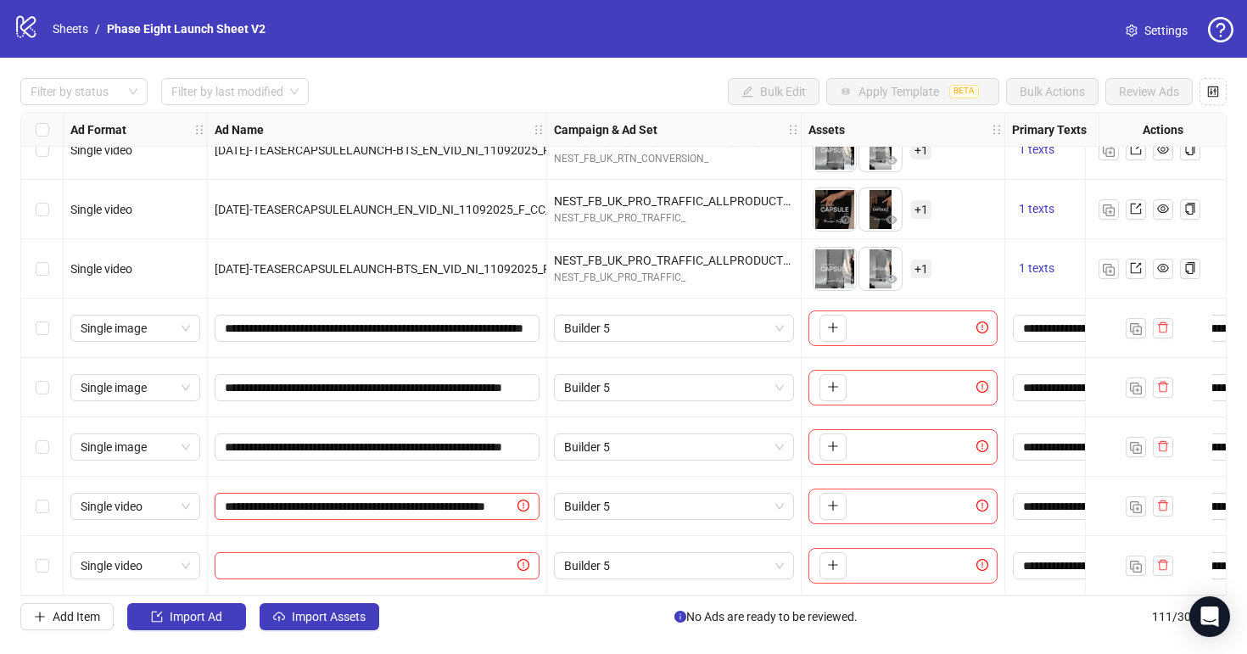
scroll to position [0, 120]
click at [422, 556] on input "text" at bounding box center [369, 565] width 289 height 19
paste input "**********"
type input "**********"
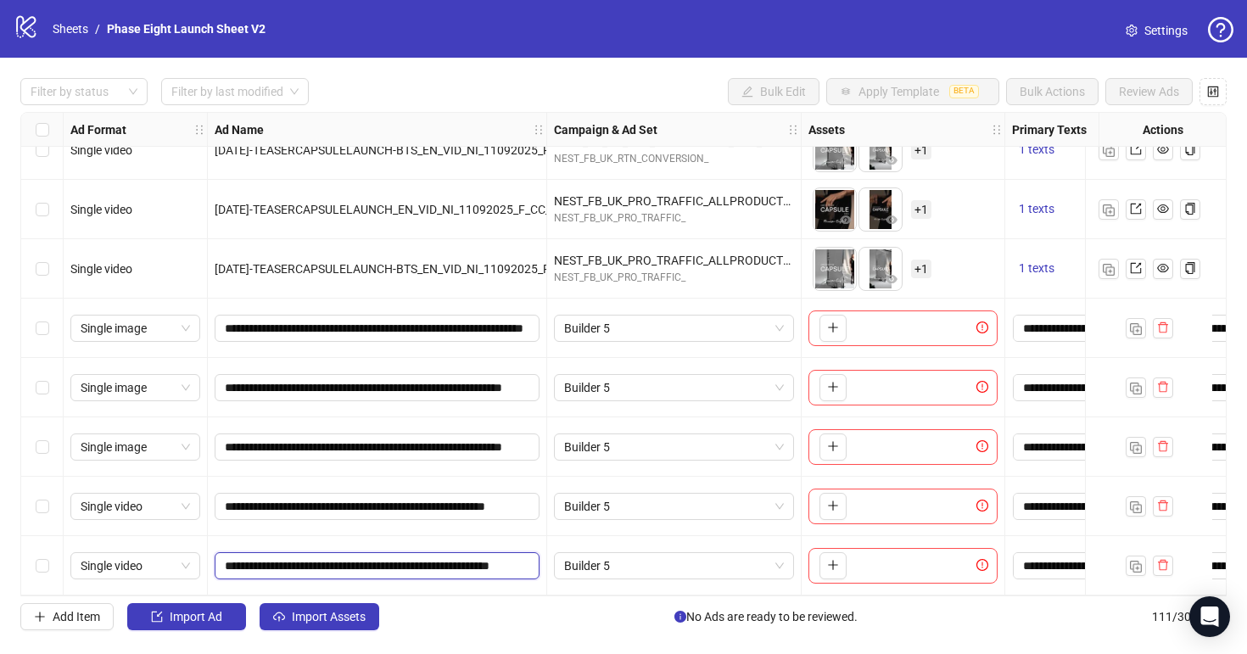
scroll to position [0, 126]
click at [475, 617] on div "Add Item Import Ad Import Assets No Ads are ready to be reviewed. 111 / 300 ite…" at bounding box center [623, 616] width 1206 height 27
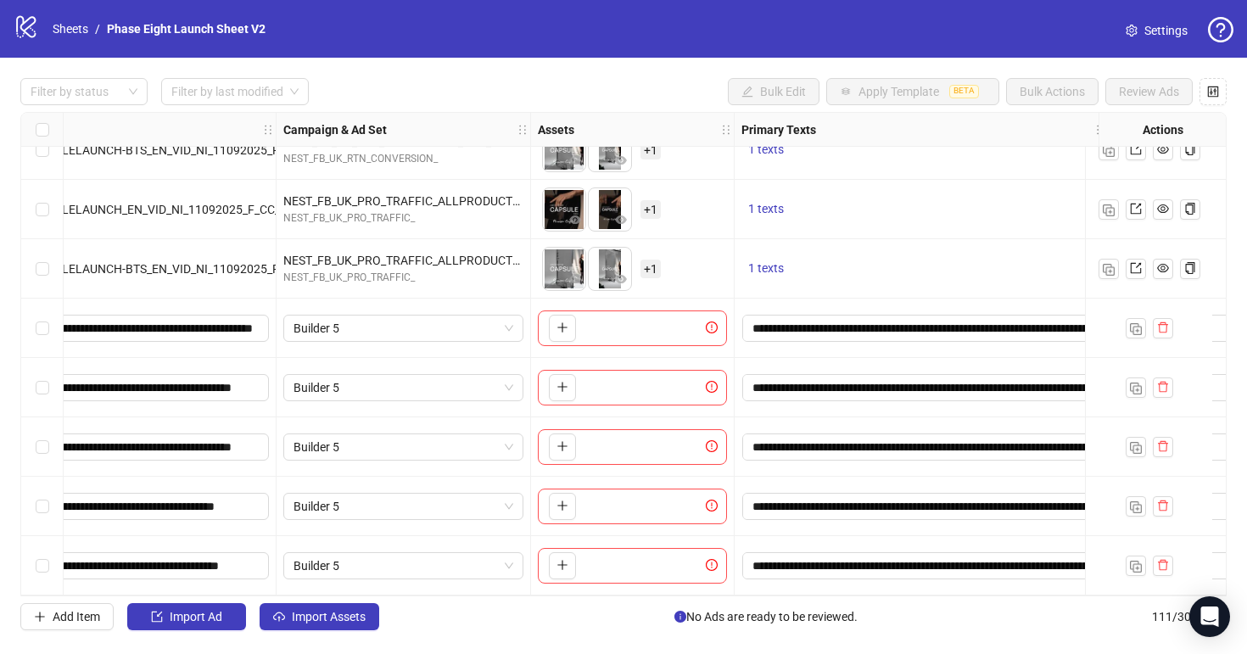
scroll to position [6147, 265]
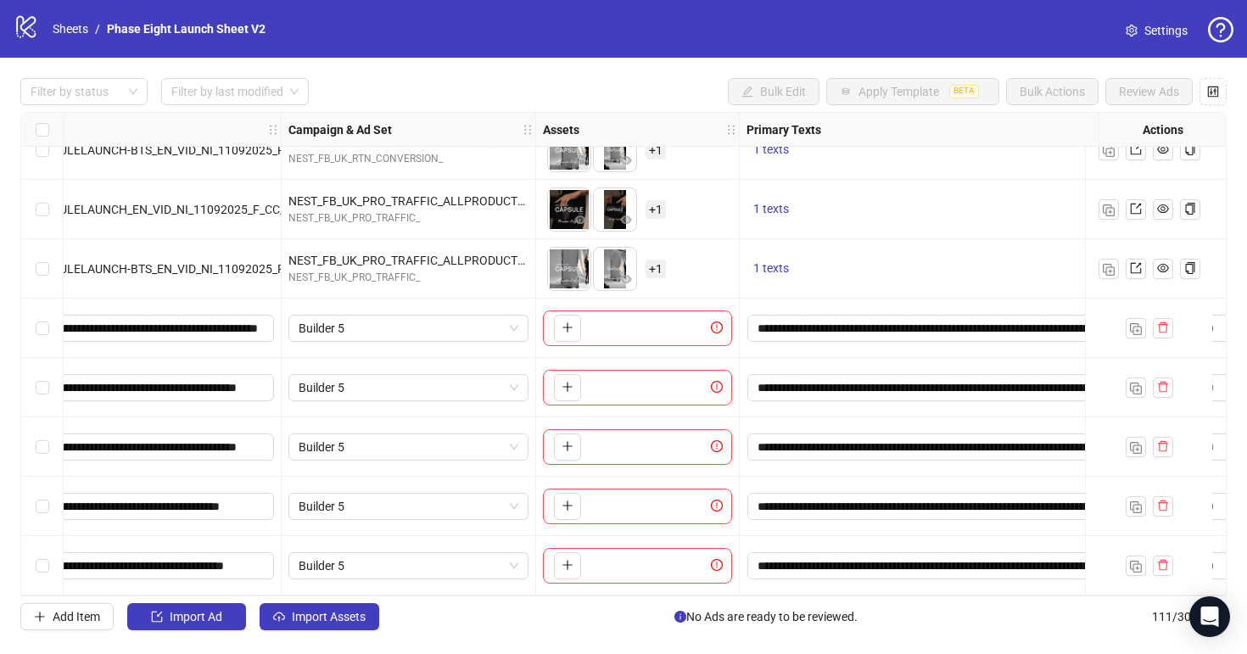
click at [589, 330] on div "To pick up a draggable item, press the space bar. While dragging, use the arrow…" at bounding box center [637, 328] width 189 height 36
click at [575, 328] on button "button" at bounding box center [567, 328] width 27 height 27
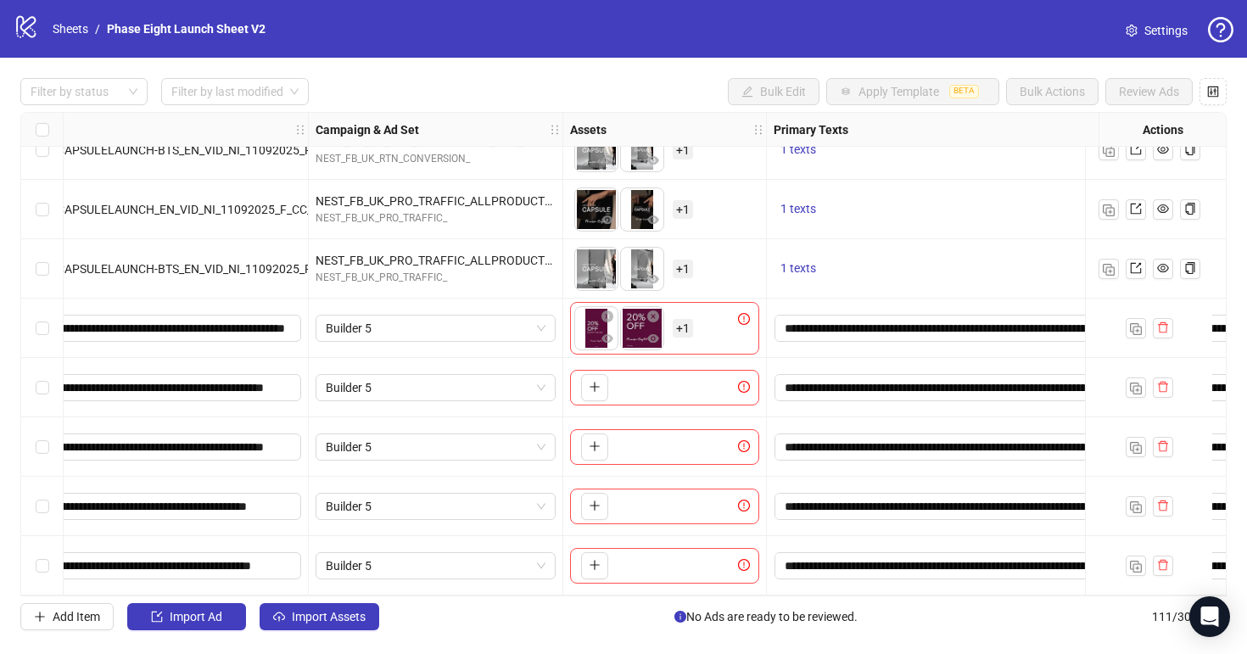
scroll to position [6147, 305]
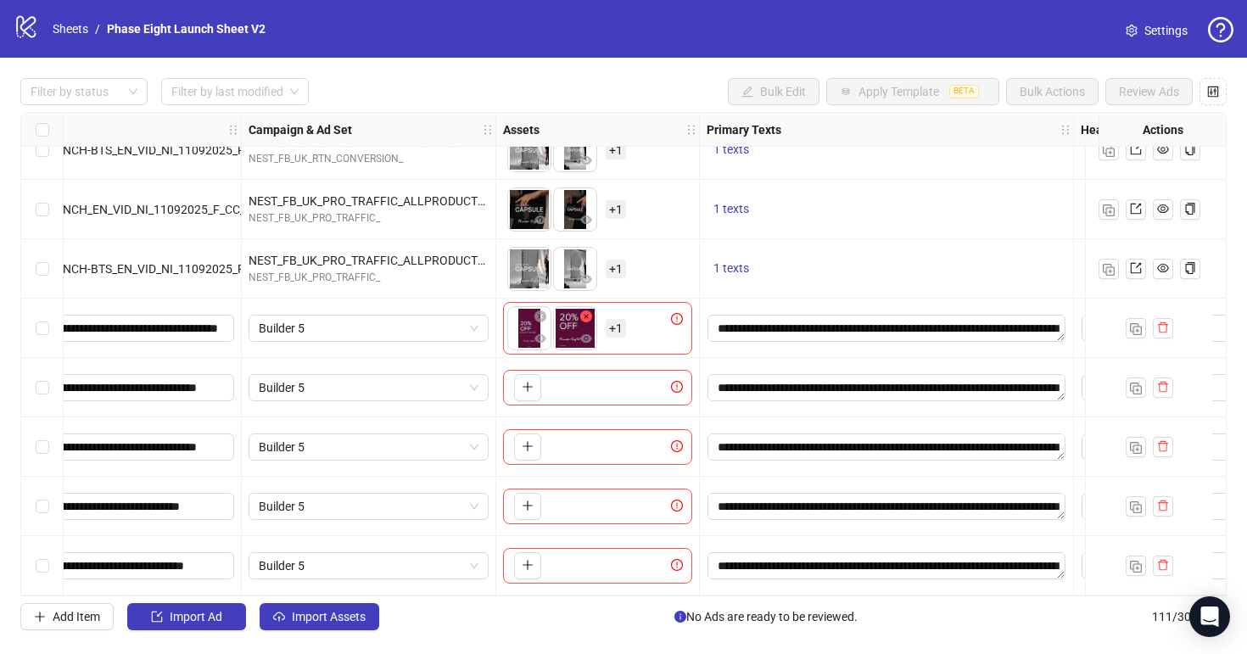
click at [583, 313] on icon "close-circle" at bounding box center [586, 316] width 12 height 12
click at [545, 310] on icon "close-circle" at bounding box center [540, 316] width 12 height 12
click at [525, 321] on icon "plus" at bounding box center [528, 327] width 12 height 12
click at [531, 374] on button "button" at bounding box center [527, 387] width 27 height 27
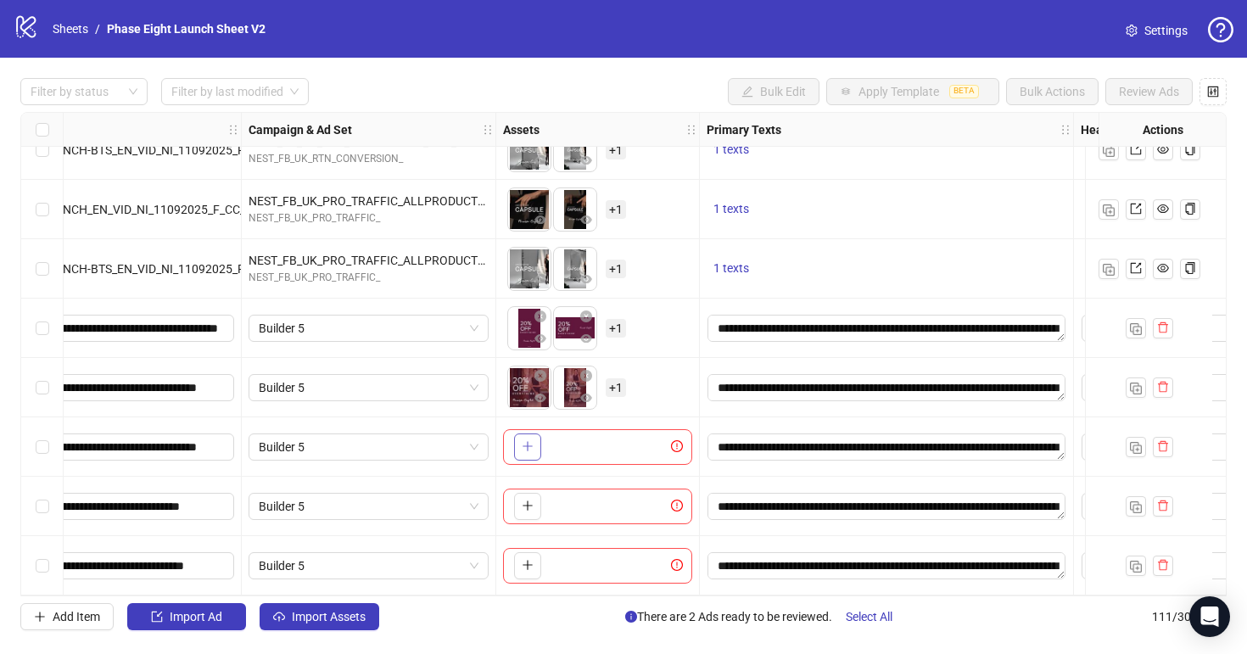
click at [523, 442] on icon "plus" at bounding box center [528, 446] width 12 height 12
click at [526, 499] on icon "plus" at bounding box center [528, 505] width 12 height 12
click at [517, 552] on button "button" at bounding box center [527, 565] width 27 height 27
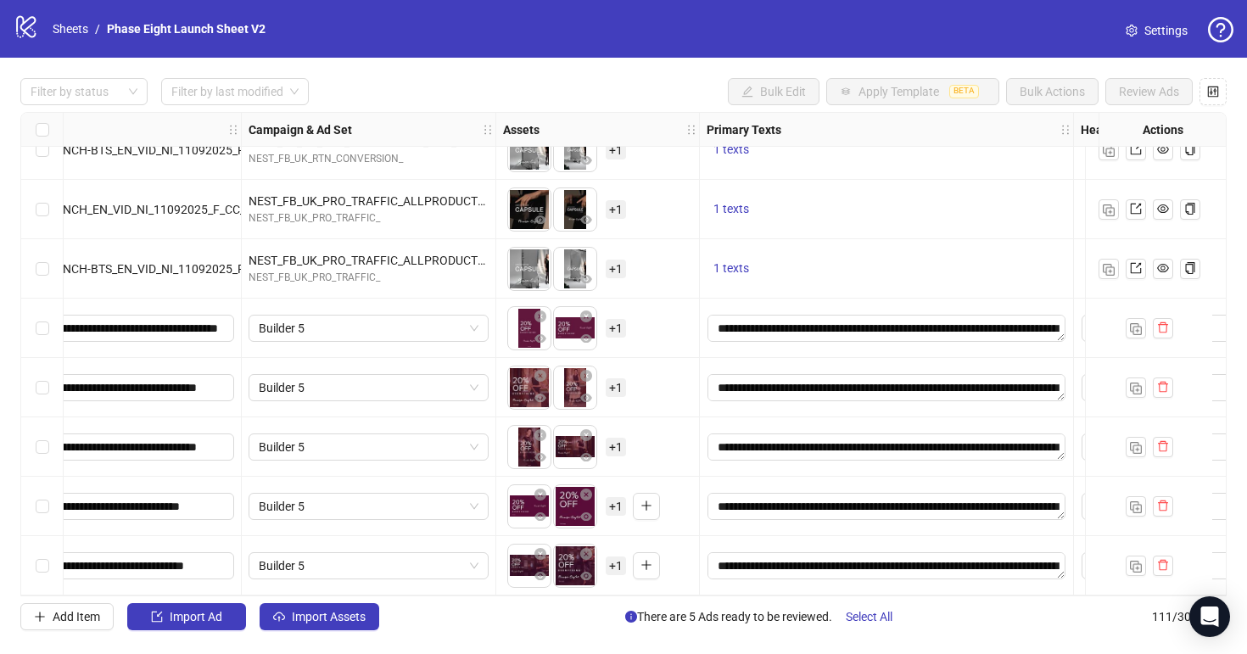
click at [616, 319] on span "+ 1" at bounding box center [615, 328] width 20 height 19
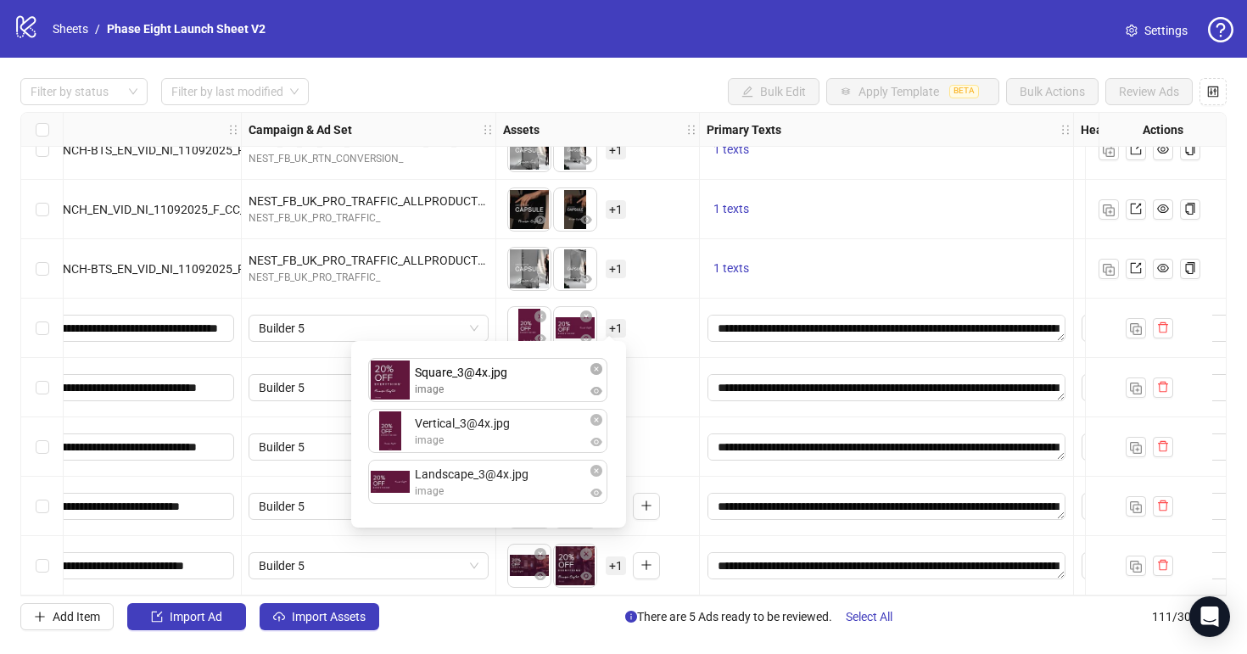
drag, startPoint x: 505, startPoint y: 486, endPoint x: 516, endPoint y: 357, distance: 129.3
click at [516, 357] on div "Vertical_3@4x.jpg image Landscape_3@4x.jpg image Square_3@4x.jpg image Square_3…" at bounding box center [488, 434] width 254 height 166
click at [678, 417] on div "To pick up a draggable item, press the space bar. While dragging, use the arrow…" at bounding box center [598, 446] width 204 height 59
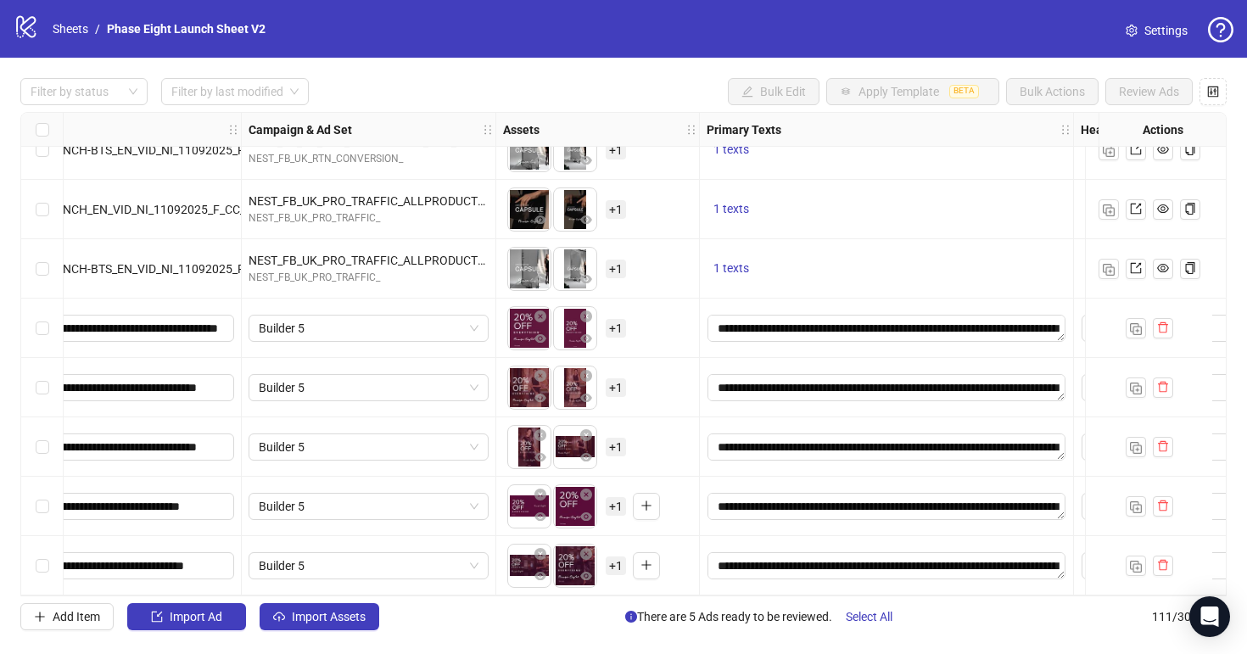
click at [616, 378] on span "+ 1" at bounding box center [615, 387] width 20 height 19
click at [673, 432] on div "To pick up a draggable item, press the space bar. While dragging, use the arrow…" at bounding box center [597, 447] width 189 height 53
click at [621, 438] on span "+ 1" at bounding box center [615, 447] width 20 height 19
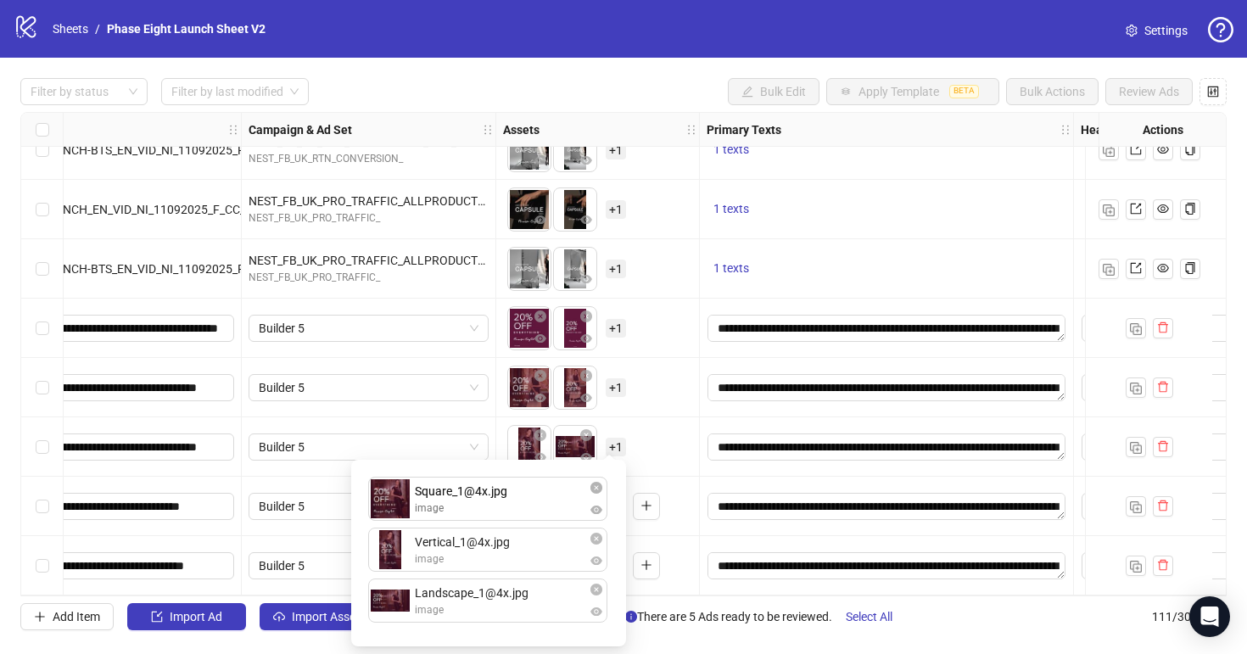
drag, startPoint x: 499, startPoint y: 601, endPoint x: 497, endPoint y: 502, distance: 99.2
click at [498, 503] on div "Vertical_1@4x.jpg image Landscape_1@4x.jpg image Square_1@4x.jpg image Square_1…" at bounding box center [488, 553] width 254 height 166
click at [686, 445] on div "To pick up a draggable item, press the space bar. While dragging, use the arrow…" at bounding box center [597, 447] width 189 height 53
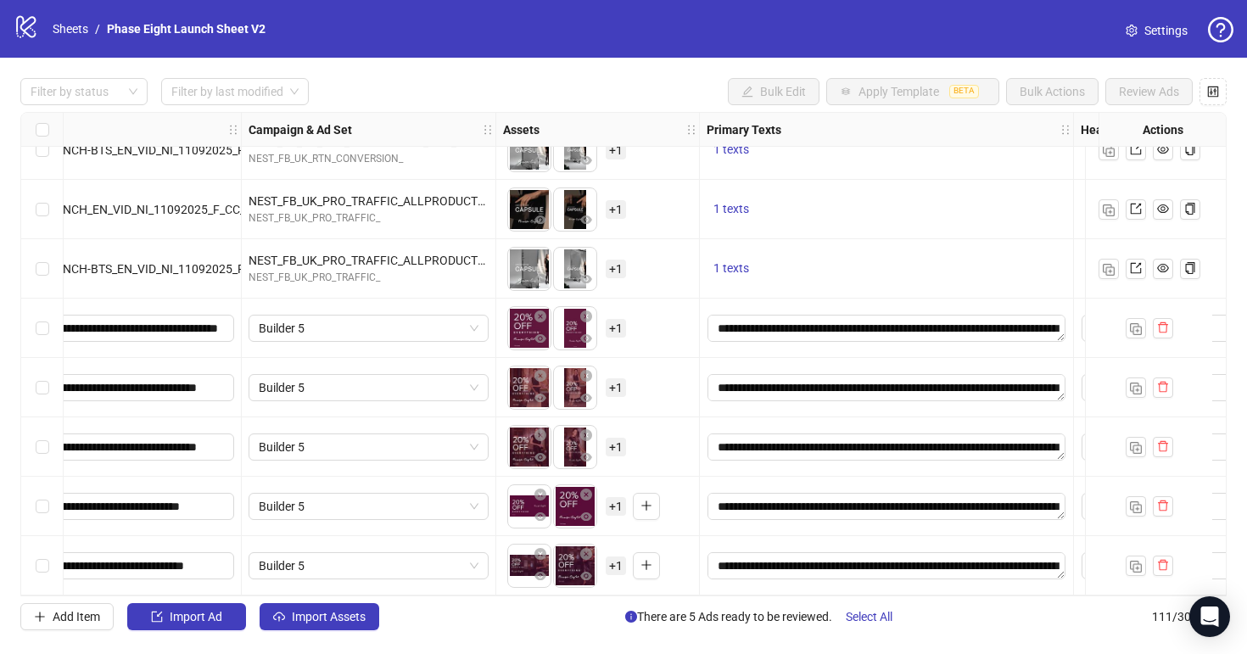
click at [611, 497] on span "+ 1" at bounding box center [615, 506] width 20 height 19
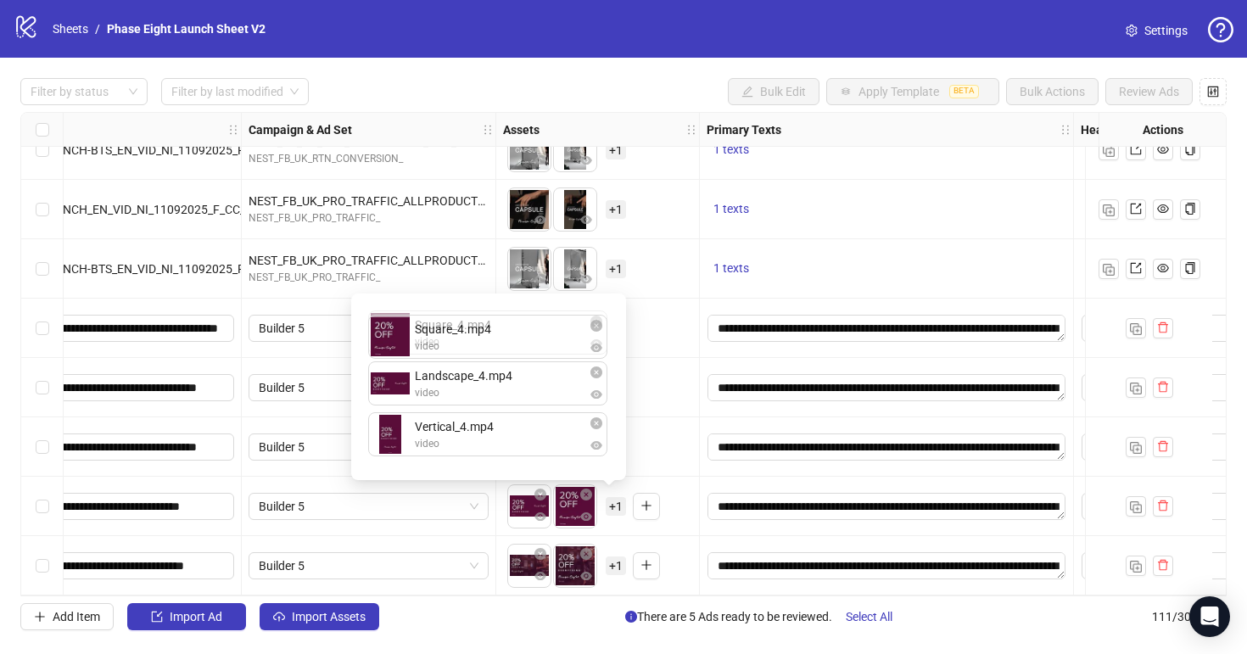
drag, startPoint x: 526, startPoint y: 392, endPoint x: 524, endPoint y: 344, distance: 47.5
click at [524, 345] on div "Landscape_4.mp4 video Square_4.mp4 video Vertical_4.mp4 video Square_4.mp4 vide…" at bounding box center [488, 387] width 254 height 166
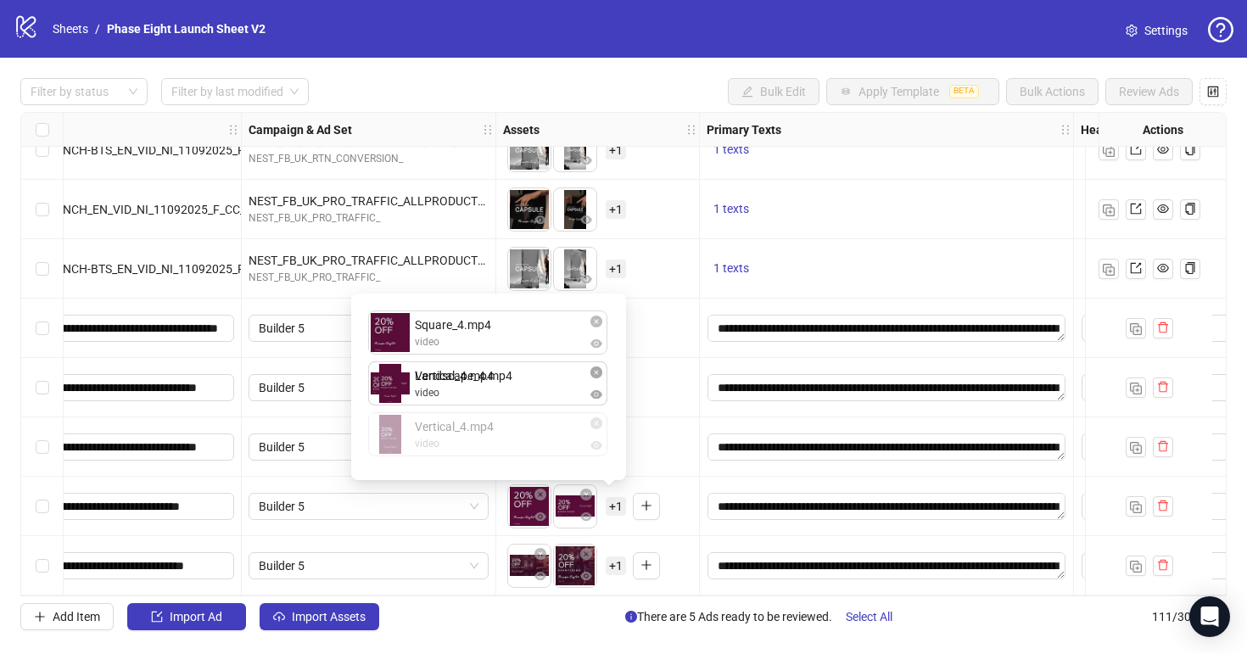
drag, startPoint x: 517, startPoint y: 443, endPoint x: 518, endPoint y: 395, distance: 48.3
click at [518, 399] on div "Square_4.mp4 video Landscape_4.mp4 video Vertical_4.mp4 video Vertical_4.mp4 vi…" at bounding box center [488, 387] width 254 height 166
click at [683, 443] on div "To pick up a draggable item, press the space bar. While dragging, use the arrow…" at bounding box center [597, 447] width 189 height 53
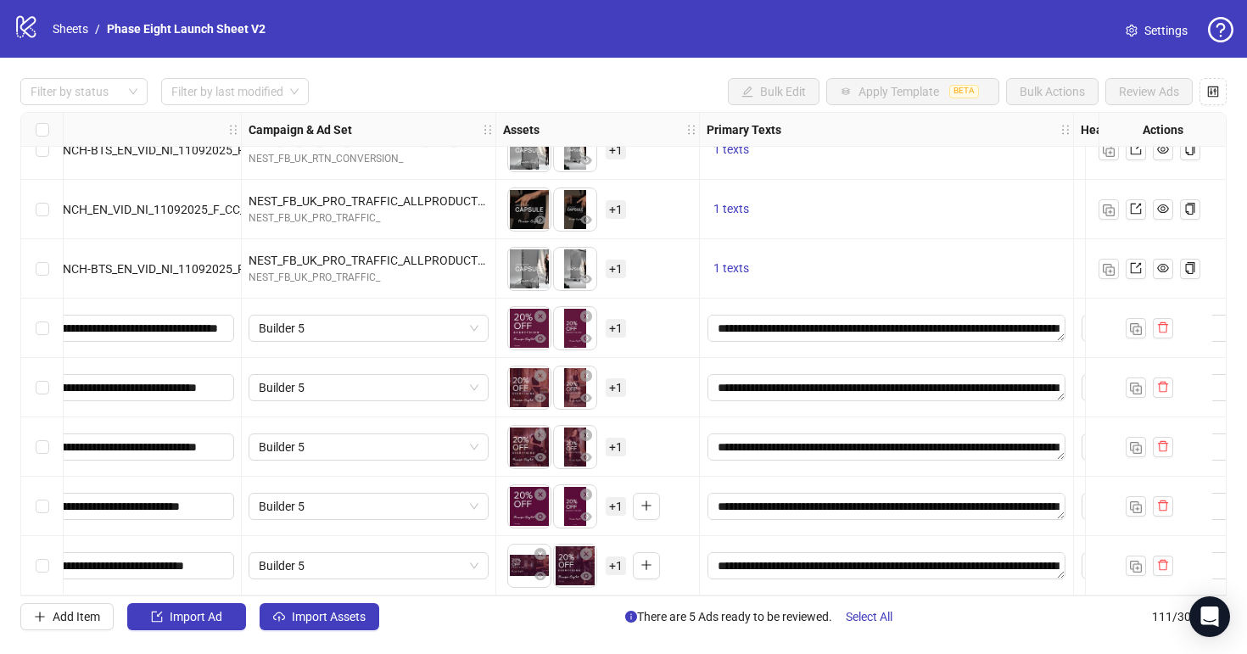
click at [618, 565] on span "+ 1" at bounding box center [615, 565] width 20 height 19
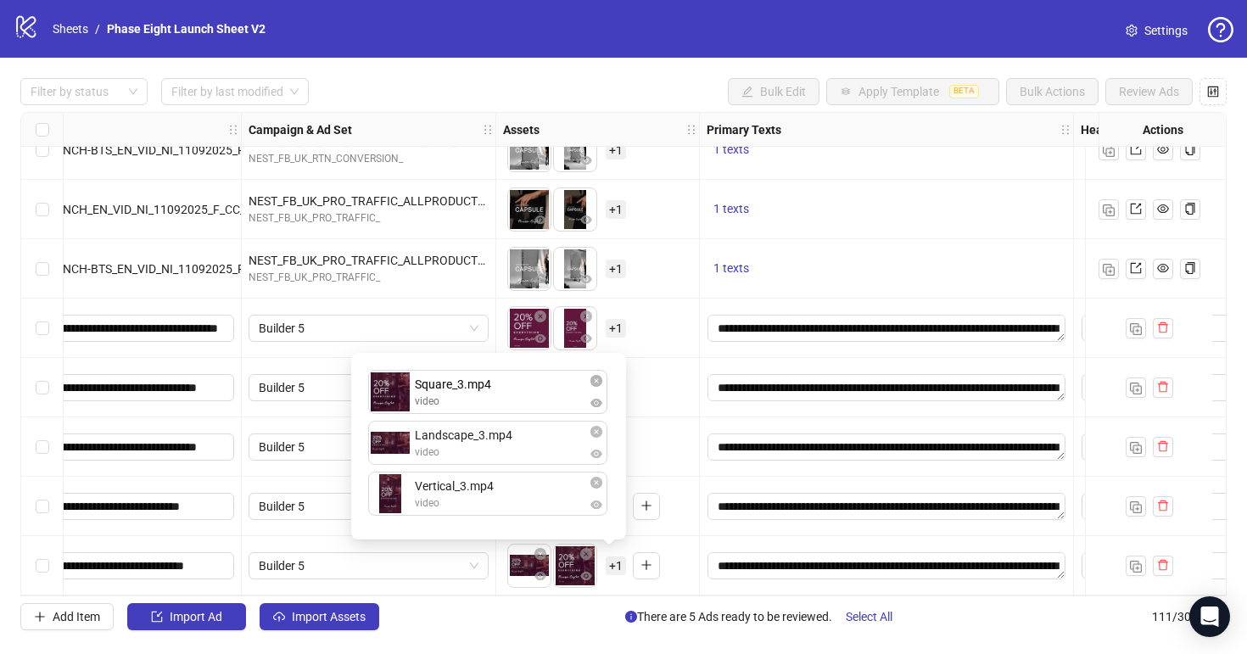
drag, startPoint x: 537, startPoint y: 442, endPoint x: 538, endPoint y: 399, distance: 43.3
click at [538, 399] on div "Landscape_3.mp4 video Square_3.mp4 video Vertical_3.mp4 video Square_3.mp4 vide…" at bounding box center [488, 446] width 254 height 166
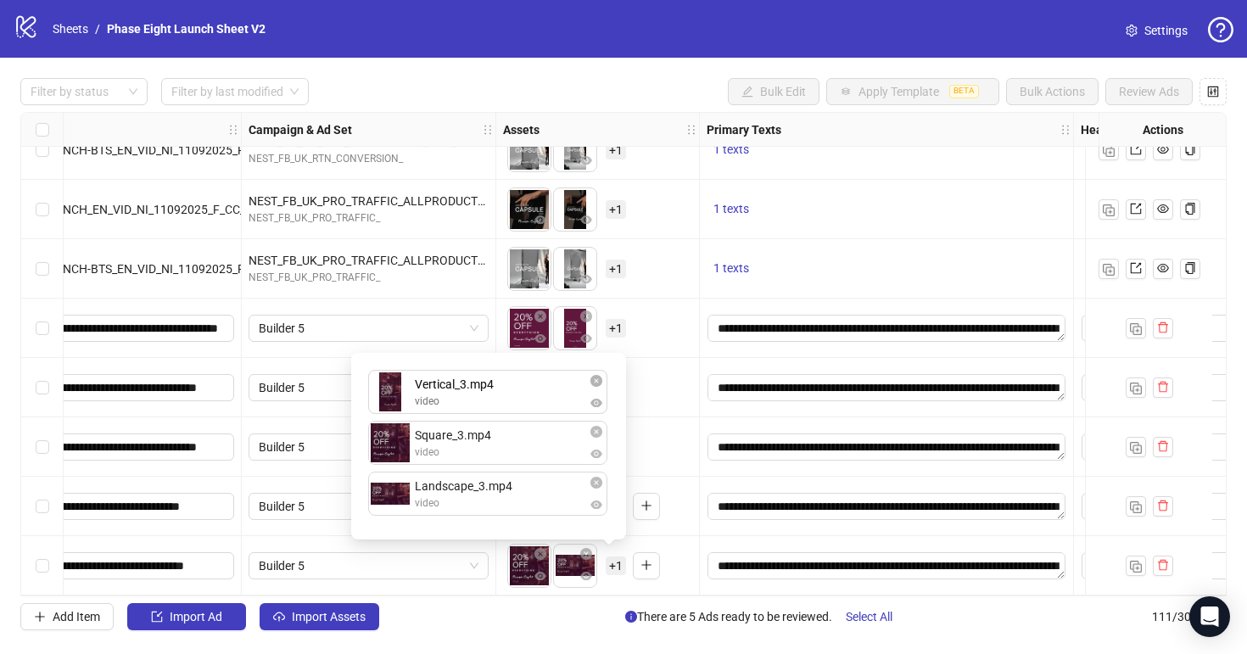
drag, startPoint x: 528, startPoint y: 514, endPoint x: 536, endPoint y: 428, distance: 86.0
click at [536, 428] on div "Square_3.mp4 video Landscape_3.mp4 video Vertical_3.mp4 video Vertical_3.mp4 vi…" at bounding box center [488, 446] width 254 height 166
drag, startPoint x: 525, startPoint y: 393, endPoint x: 522, endPoint y: 428, distance: 34.9
click at [682, 429] on div "To pick up a draggable item, press the space bar. While dragging, use the arrow…" at bounding box center [597, 447] width 189 height 53
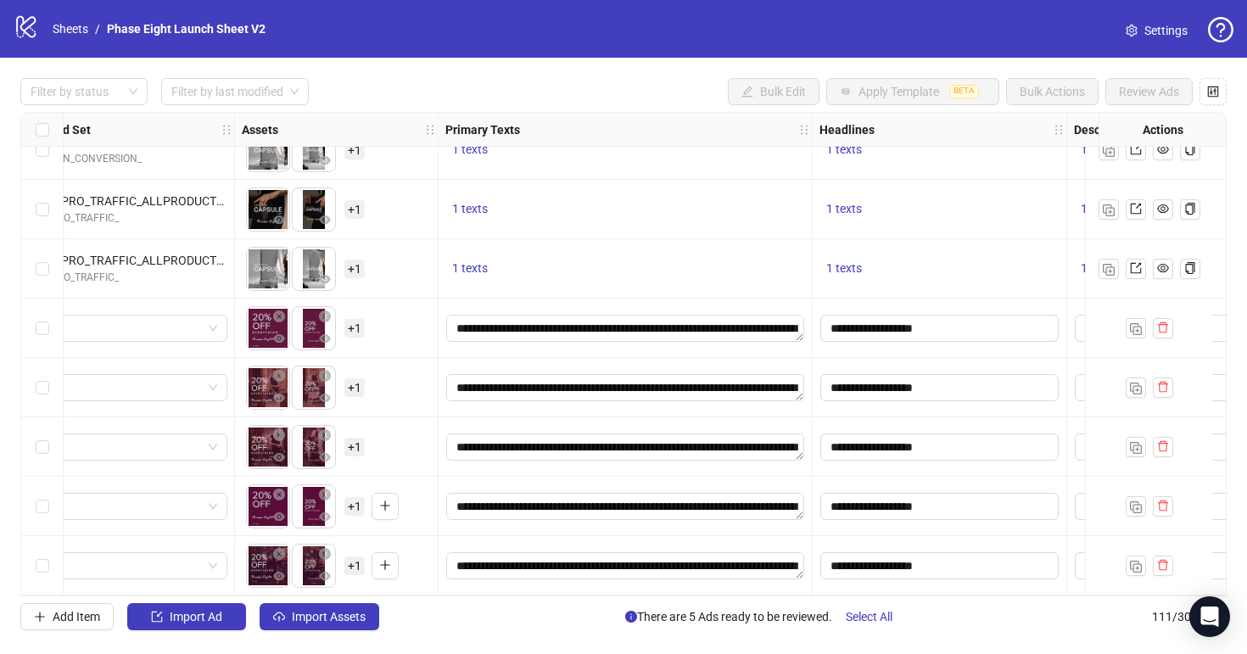
scroll to position [6147, 0]
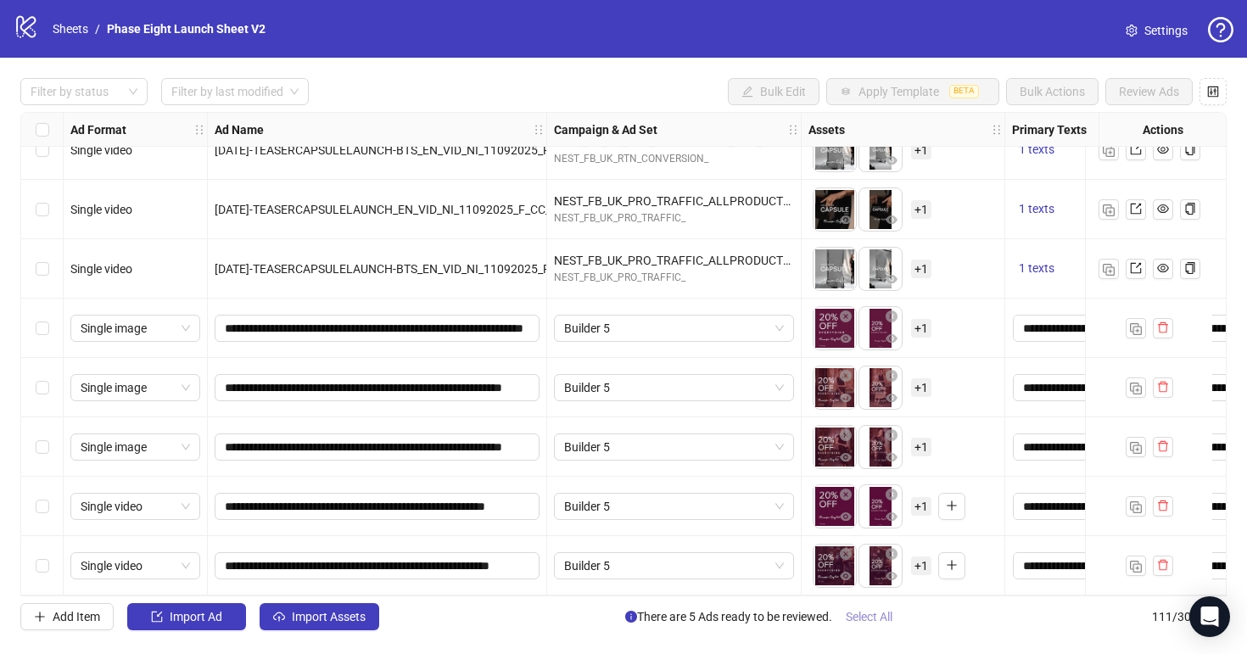
click at [873, 614] on span "Select All" at bounding box center [868, 617] width 47 height 14
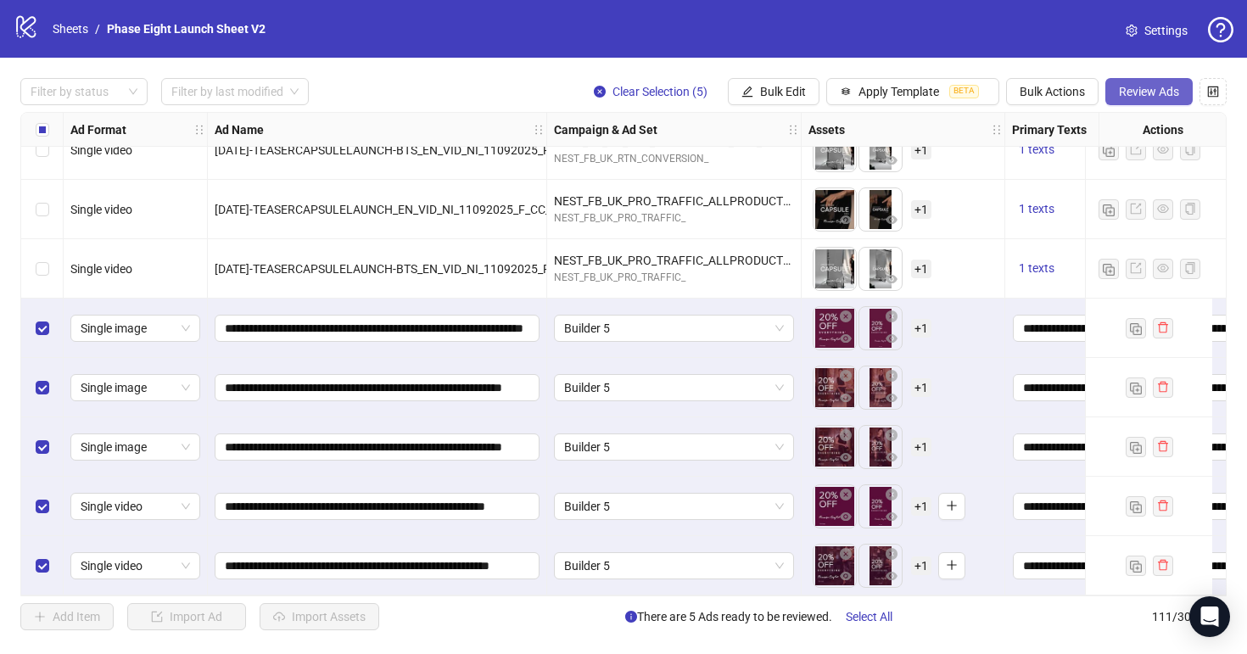
click at [1160, 94] on span "Review Ads" at bounding box center [1149, 92] width 60 height 14
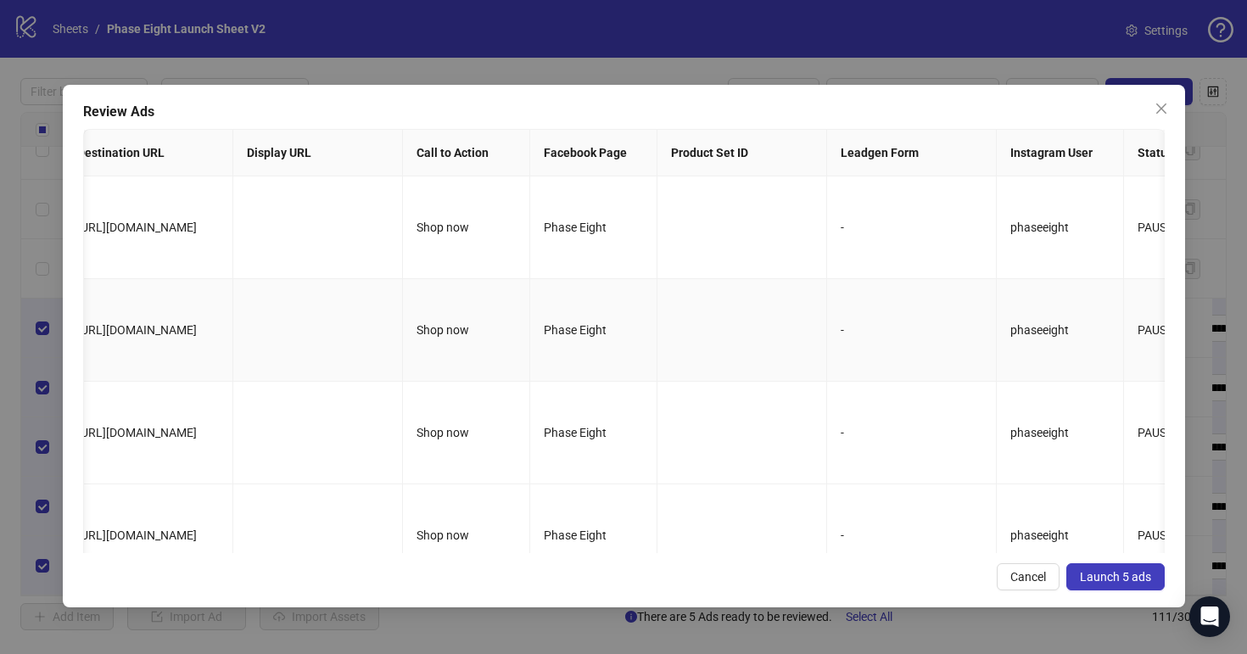
scroll to position [0, 0]
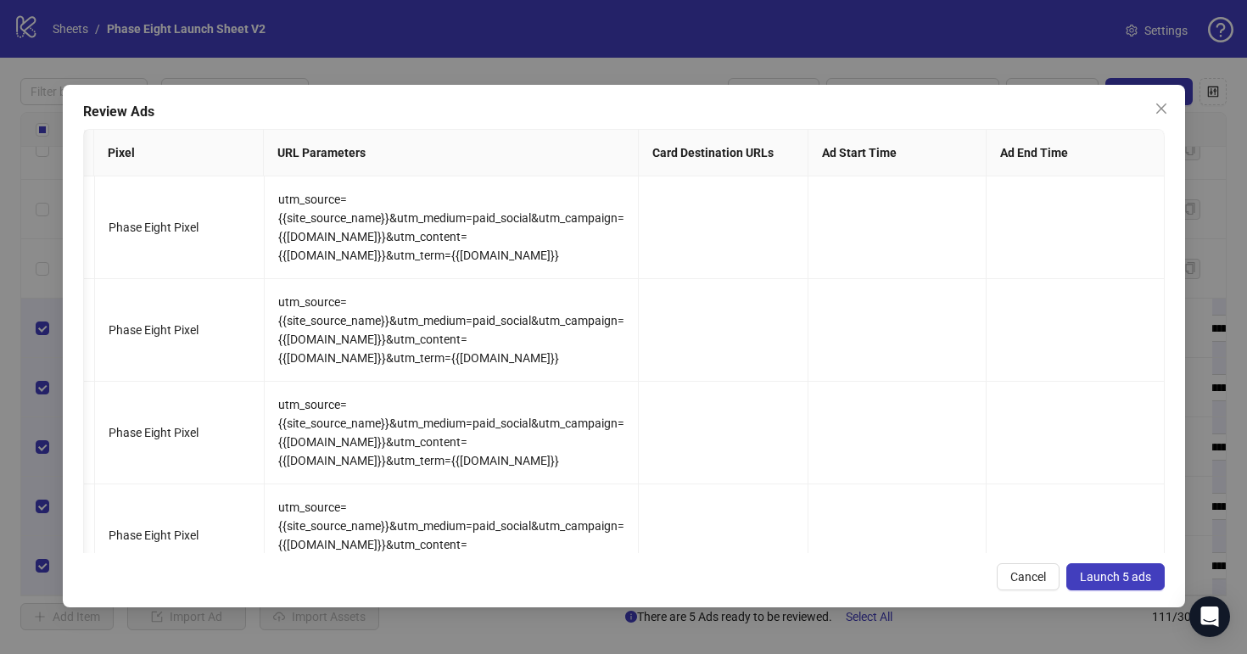
drag, startPoint x: 1138, startPoint y: 573, endPoint x: 1134, endPoint y: 561, distance: 12.6
click at [1138, 573] on span "Launch 5 ads" at bounding box center [1114, 577] width 71 height 14
